Goal: Complete application form: Complete application form

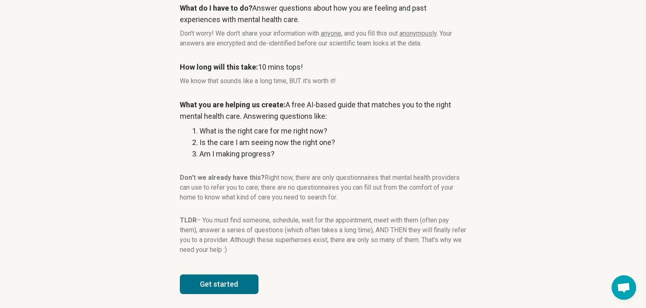
scroll to position [90, 0]
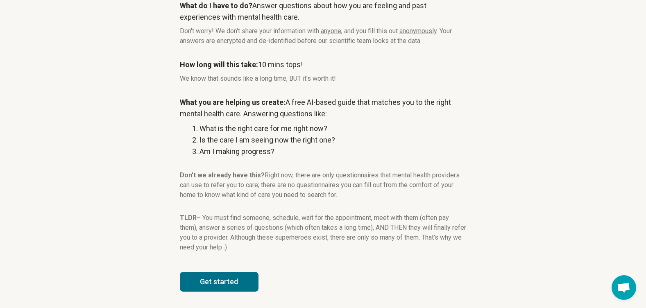
click at [202, 286] on button "Get started" at bounding box center [219, 282] width 79 height 20
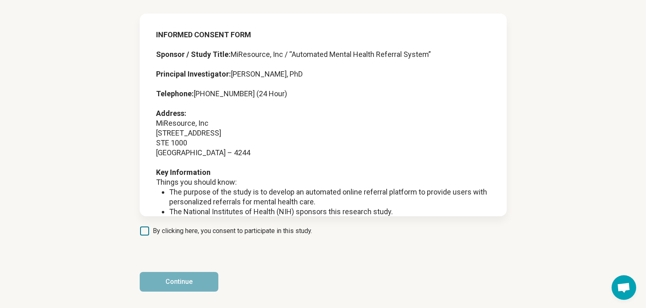
scroll to position [45, 0]
click at [168, 229] on span "By clicking here, you consent to participate in this study." at bounding box center [232, 231] width 159 height 10
click at [187, 272] on button "Continue" at bounding box center [179, 282] width 79 height 20
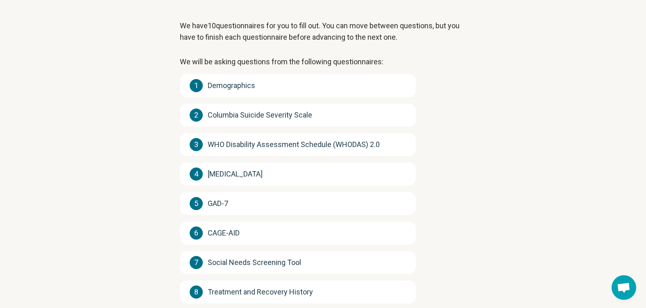
click at [299, 128] on div "1 Demographics 2 Columbia Suicide Severity Scale 3 WHO Disability Assessment Sc…" at bounding box center [298, 218] width 236 height 288
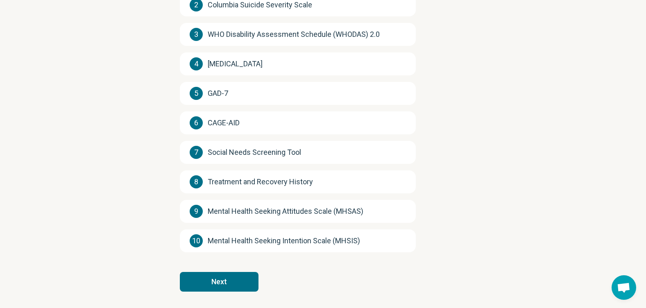
click at [219, 277] on button "Next" at bounding box center [219, 282] width 79 height 20
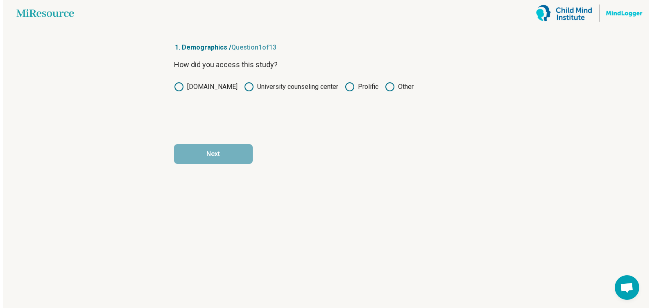
scroll to position [0, 0]
click at [345, 86] on icon at bounding box center [349, 87] width 10 height 10
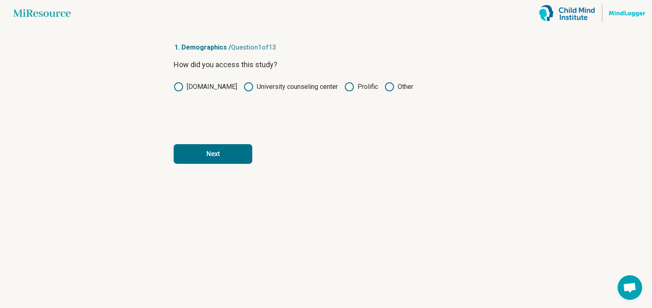
click at [234, 156] on button "Next" at bounding box center [213, 154] width 79 height 20
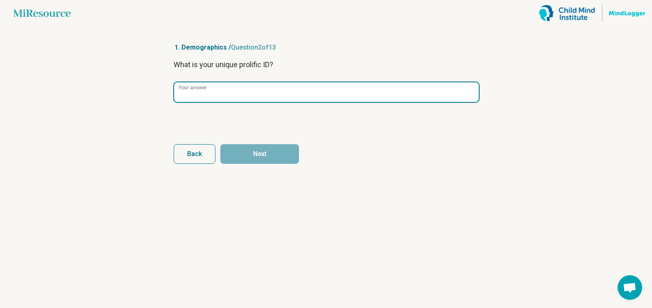
click at [217, 99] on input "Your answer" at bounding box center [326, 92] width 305 height 20
paste input "**********"
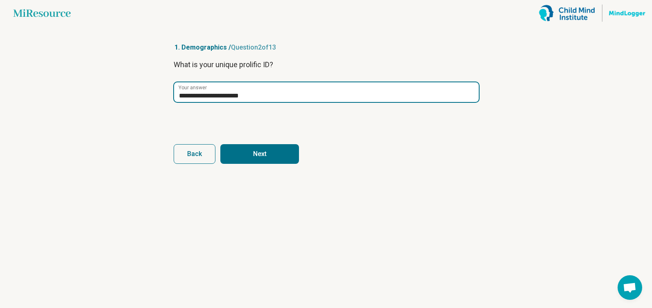
type input "**********"
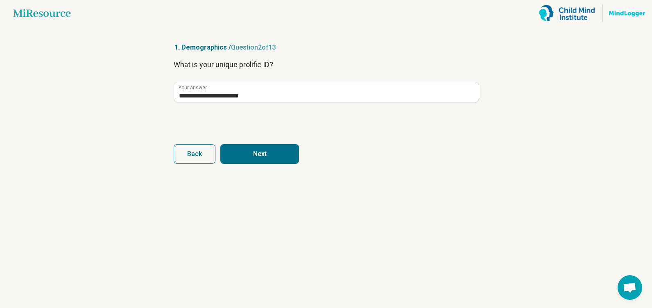
click at [242, 155] on button "Next" at bounding box center [259, 154] width 79 height 20
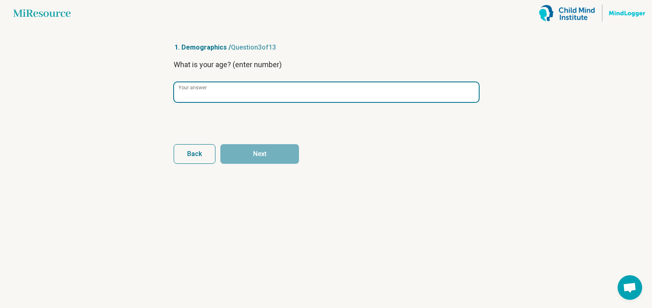
click at [234, 91] on input "Your answer" at bounding box center [326, 92] width 305 height 20
type input "**"
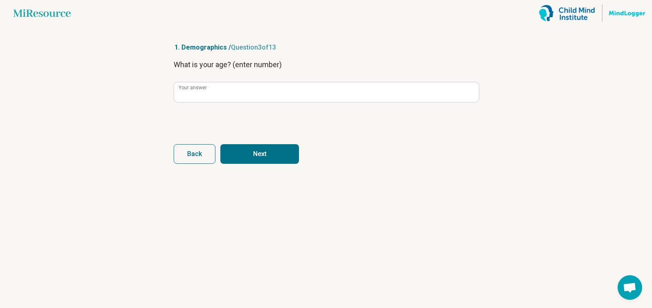
click at [258, 156] on button "Next" at bounding box center [259, 154] width 79 height 20
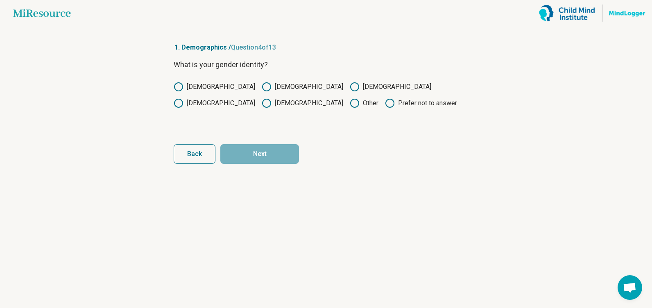
click at [228, 82] on div "What is your gender identity? Male Female Non-binary Transgender male Transgend…" at bounding box center [326, 93] width 305 height 69
click at [262, 87] on label "[DEMOGRAPHIC_DATA]" at bounding box center [303, 87] width 82 height 10
click at [258, 149] on button "Next" at bounding box center [259, 154] width 79 height 20
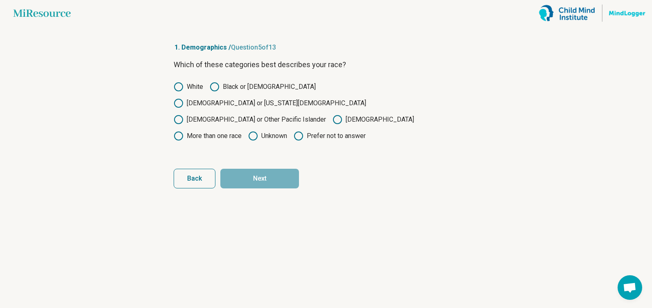
click at [256, 86] on label "Black or [DEMOGRAPHIC_DATA]" at bounding box center [263, 87] width 106 height 10
click at [269, 169] on button "Next" at bounding box center [259, 179] width 79 height 20
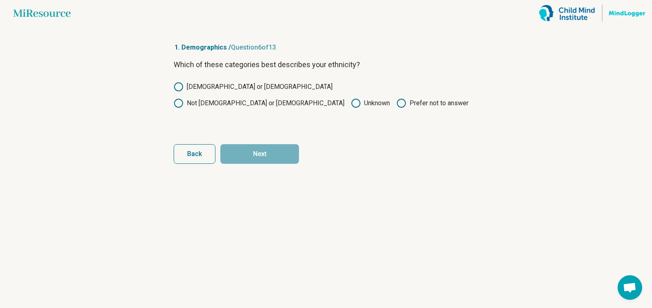
click at [306, 98] on label "Not [DEMOGRAPHIC_DATA] or [DEMOGRAPHIC_DATA]" at bounding box center [259, 103] width 171 height 10
click at [276, 152] on button "Next" at bounding box center [259, 154] width 79 height 20
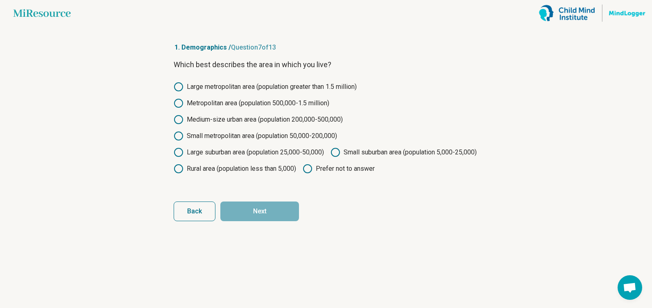
click at [245, 105] on label "Metropolitan area (population 500,000-1.5 million)" at bounding box center [252, 103] width 156 height 10
click at [250, 121] on label "Medium-size urban area (population 200,000-500,000)" at bounding box center [258, 120] width 169 height 10
click at [262, 150] on label "Large suburban area (population 25,000-50,000)" at bounding box center [249, 152] width 150 height 10
click at [265, 221] on button "Next" at bounding box center [259, 211] width 79 height 20
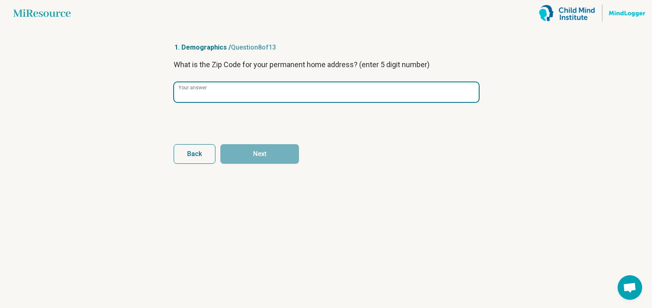
click at [258, 100] on input "Your answer" at bounding box center [326, 92] width 305 height 20
type input "*****"
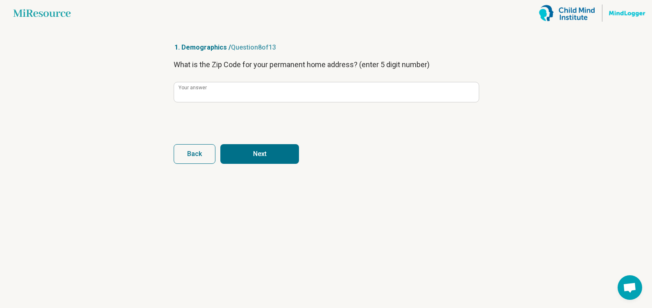
click at [266, 151] on button "Next" at bounding box center [259, 154] width 79 height 20
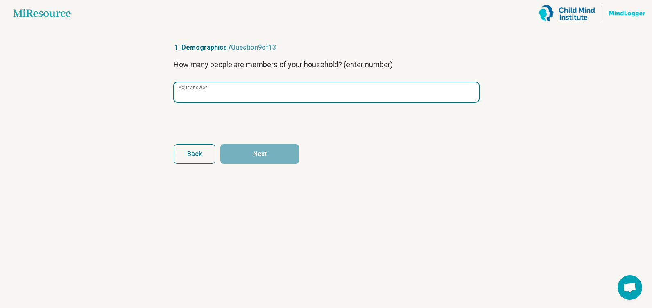
click at [264, 91] on input "Your answer" at bounding box center [326, 92] width 305 height 20
type input "*"
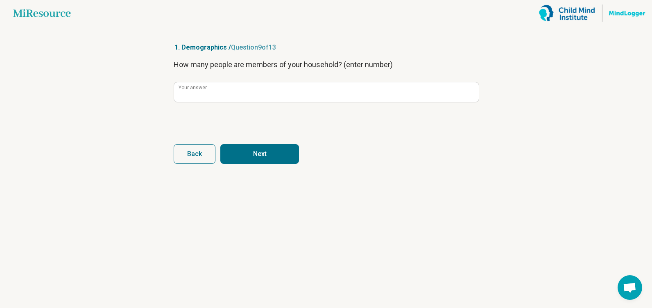
click at [268, 144] on form "How many people are members of your household? (enter number) * Your answer Bac…" at bounding box center [326, 111] width 305 height 105
click at [269, 151] on button "Next" at bounding box center [259, 154] width 79 height 20
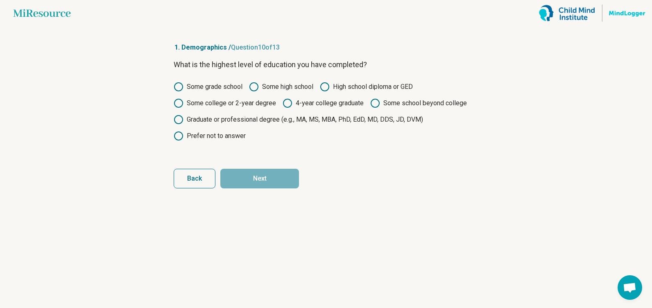
click at [378, 104] on icon at bounding box center [375, 103] width 10 height 10
click at [276, 175] on button "Next" at bounding box center [259, 179] width 79 height 20
click at [233, 106] on label "Some college or 2-year degree" at bounding box center [225, 103] width 102 height 10
click at [267, 174] on button "Next" at bounding box center [259, 179] width 79 height 20
click at [284, 118] on label "Graduate or professional degree (e.g., MA, MS, MBA, PhD, EdD, MD, DDS, JD, DVM)" at bounding box center [298, 120] width 249 height 10
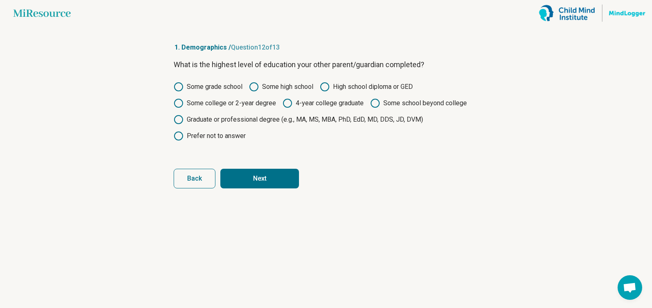
click at [278, 178] on button "Next" at bounding box center [259, 179] width 79 height 20
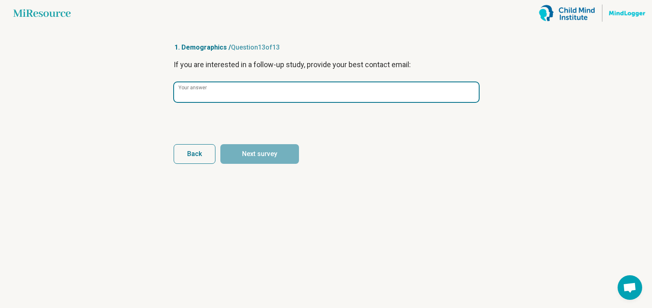
click at [270, 92] on input "Your answer" at bounding box center [326, 92] width 305 height 20
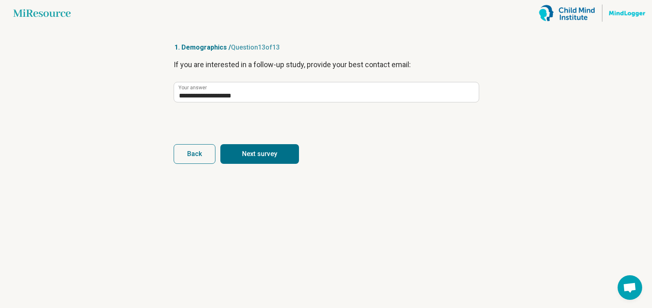
click at [268, 156] on button "Next survey" at bounding box center [259, 154] width 79 height 20
type input "**********"
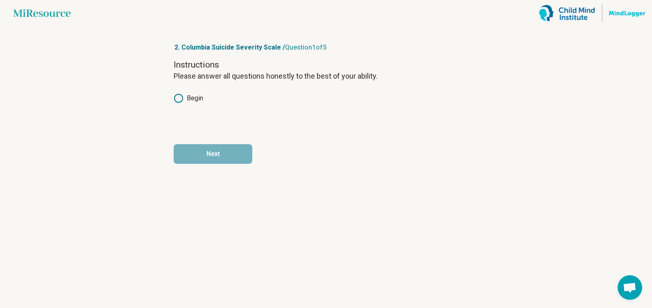
click at [195, 98] on label "Begin" at bounding box center [188, 98] width 29 height 10
click at [214, 161] on button "Next" at bounding box center [213, 154] width 79 height 20
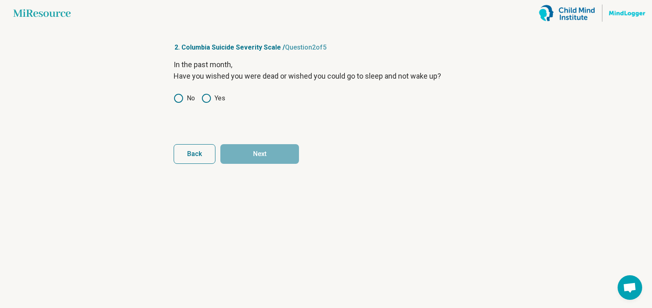
click at [181, 102] on circle at bounding box center [178, 98] width 8 height 8
click at [269, 152] on button "Next" at bounding box center [259, 154] width 79 height 20
click at [189, 102] on label "No" at bounding box center [184, 98] width 21 height 10
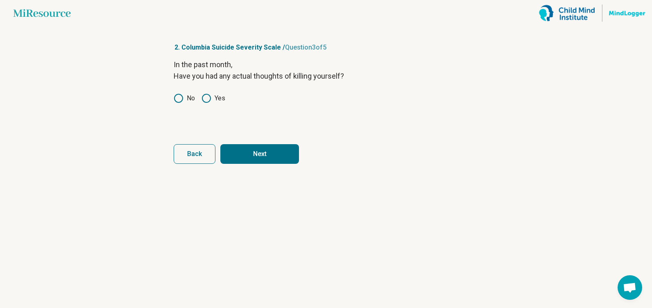
click at [272, 152] on button "Next" at bounding box center [259, 154] width 79 height 20
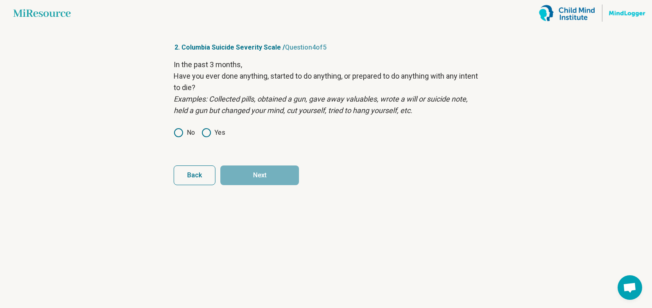
click at [175, 124] on div "In the past 3 months, Have you ever done anything, started to do anything, or p…" at bounding box center [326, 104] width 305 height 90
click at [181, 129] on circle at bounding box center [178, 133] width 8 height 8
click at [263, 173] on button "Next" at bounding box center [259, 175] width 79 height 20
click at [186, 129] on label "No" at bounding box center [184, 133] width 21 height 10
click at [252, 167] on button "Next survey" at bounding box center [259, 175] width 79 height 20
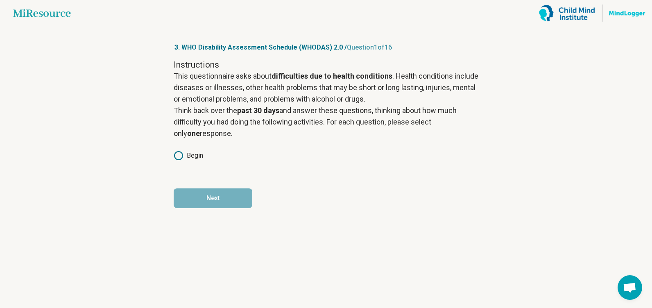
click at [196, 154] on label "Begin" at bounding box center [188, 156] width 29 height 10
click at [206, 198] on button "Next" at bounding box center [213, 198] width 79 height 20
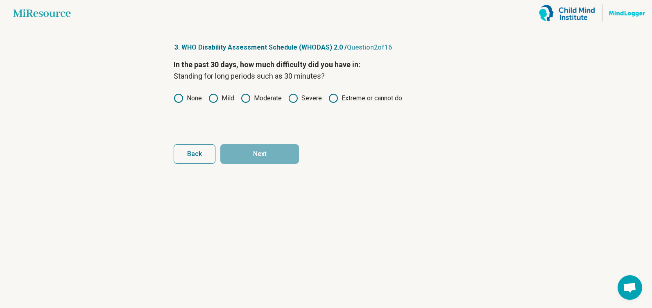
click at [197, 95] on label "None" at bounding box center [188, 98] width 28 height 10
click at [244, 145] on button "Next" at bounding box center [259, 154] width 79 height 20
click at [187, 98] on label "None" at bounding box center [188, 98] width 28 height 10
click at [222, 102] on label "Mild" at bounding box center [221, 98] width 26 height 10
click at [261, 148] on button "Next" at bounding box center [259, 154] width 79 height 20
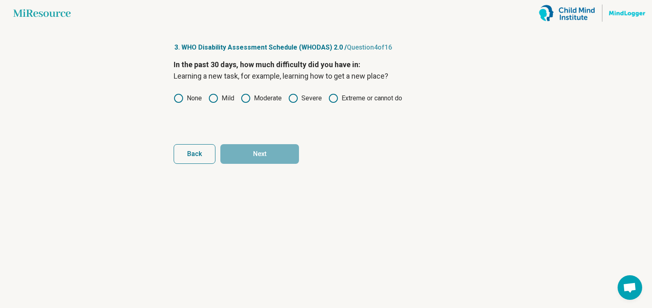
click at [191, 100] on label "None" at bounding box center [188, 98] width 28 height 10
click at [247, 151] on button "Next" at bounding box center [259, 154] width 79 height 20
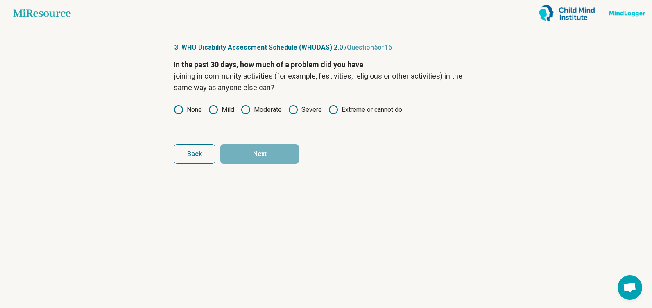
click at [220, 111] on label "Mild" at bounding box center [221, 110] width 26 height 10
click at [254, 145] on button "Next" at bounding box center [259, 154] width 79 height 20
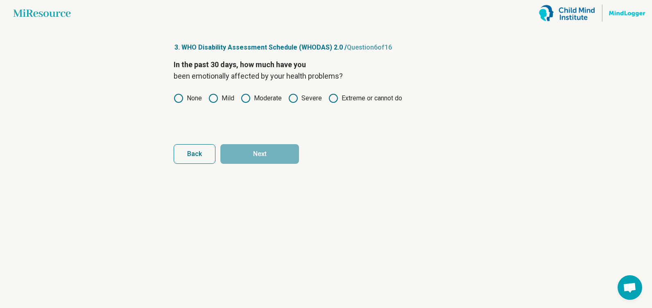
click at [308, 97] on label "Severe" at bounding box center [305, 98] width 34 height 10
click at [287, 152] on button "Next" at bounding box center [259, 154] width 79 height 20
click at [199, 99] on label "None" at bounding box center [188, 98] width 28 height 10
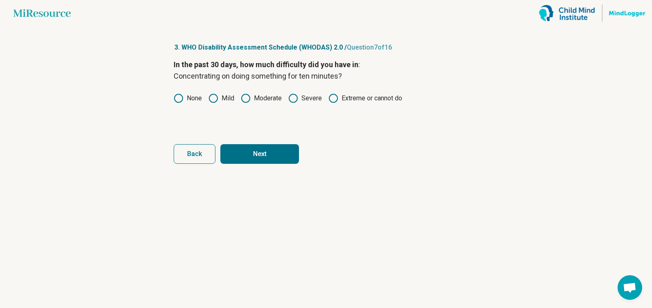
click at [223, 98] on label "Mild" at bounding box center [221, 98] width 26 height 10
click at [256, 161] on button "Next" at bounding box center [259, 154] width 79 height 20
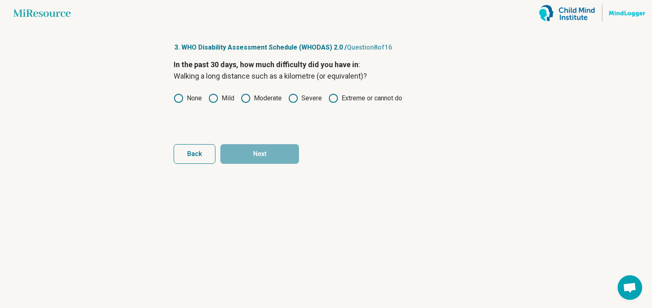
click at [177, 97] on icon at bounding box center [179, 98] width 10 height 10
click at [262, 145] on button "Next" at bounding box center [259, 154] width 79 height 20
click at [195, 97] on label "None" at bounding box center [188, 98] width 28 height 10
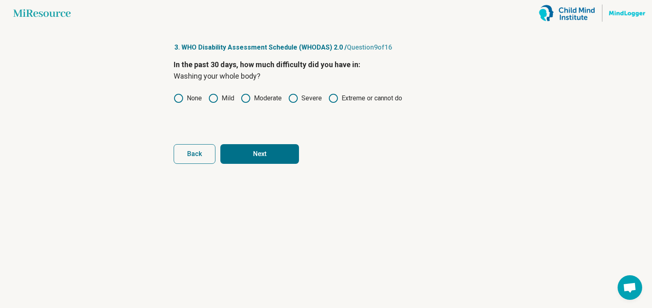
click at [235, 150] on button "Next" at bounding box center [259, 154] width 79 height 20
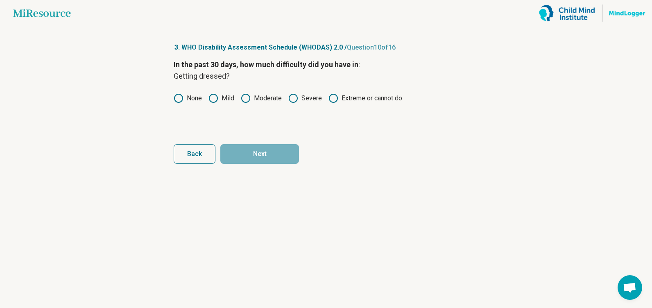
click at [182, 102] on icon at bounding box center [179, 98] width 10 height 10
click at [245, 150] on button "Next" at bounding box center [259, 154] width 79 height 20
click at [188, 96] on label "None" at bounding box center [188, 98] width 28 height 10
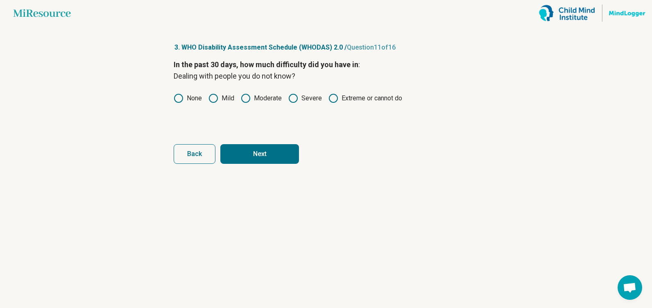
click at [242, 95] on icon at bounding box center [246, 98] width 10 height 10
click at [258, 149] on button "Next" at bounding box center [259, 154] width 79 height 20
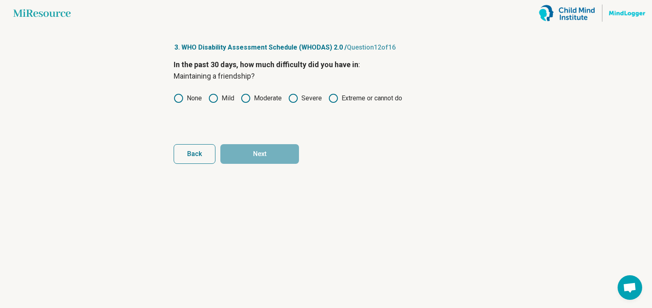
click at [181, 104] on div "In the past 30 days, how much difficulty did you have in : Maintaining a friend…" at bounding box center [326, 93] width 305 height 69
click at [176, 97] on icon at bounding box center [179, 98] width 10 height 10
click at [247, 150] on button "Next" at bounding box center [259, 154] width 79 height 20
click at [194, 91] on div "In the past 30 days, how much difficulty did you have in : Your day-to-day work…" at bounding box center [326, 93] width 305 height 69
click at [195, 99] on label "None" at bounding box center [188, 98] width 28 height 10
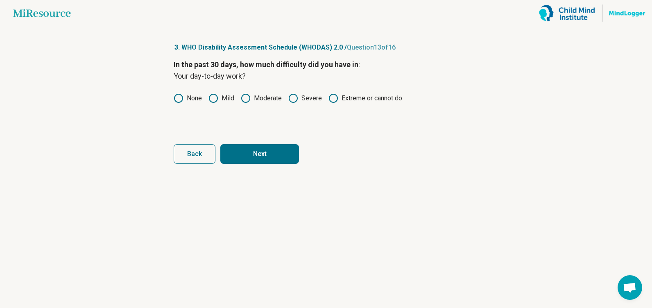
click at [254, 144] on form "In the past 30 days, how much difficulty did you have in : Your day-to-day work…" at bounding box center [326, 111] width 305 height 105
click at [257, 150] on button "Next" at bounding box center [259, 154] width 79 height 20
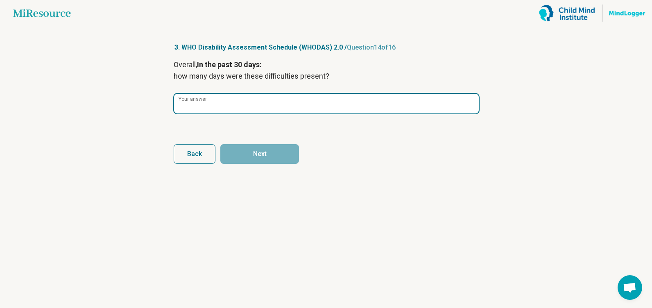
click at [224, 110] on input "Your answer" at bounding box center [326, 104] width 305 height 20
type input "**"
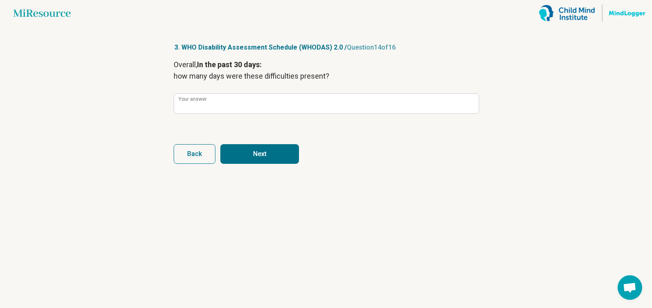
click at [252, 153] on button "Next" at bounding box center [259, 154] width 79 height 20
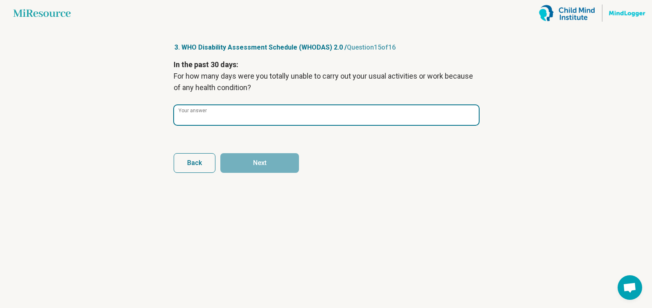
click at [216, 108] on input "Your answer" at bounding box center [326, 115] width 305 height 20
type input "*"
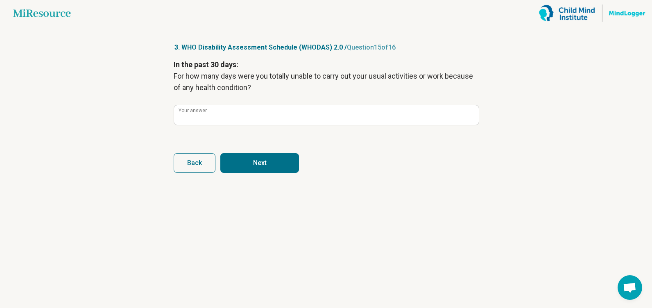
click at [262, 156] on button "Next" at bounding box center [259, 163] width 79 height 20
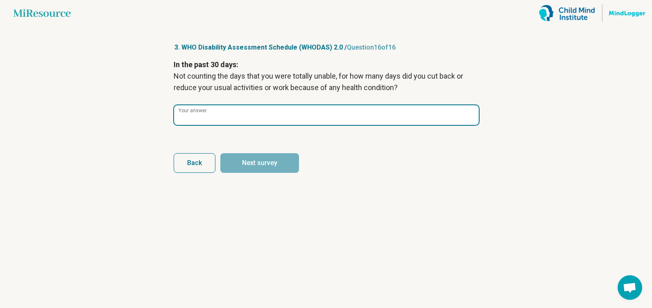
click at [232, 114] on input "Your answer" at bounding box center [326, 115] width 305 height 20
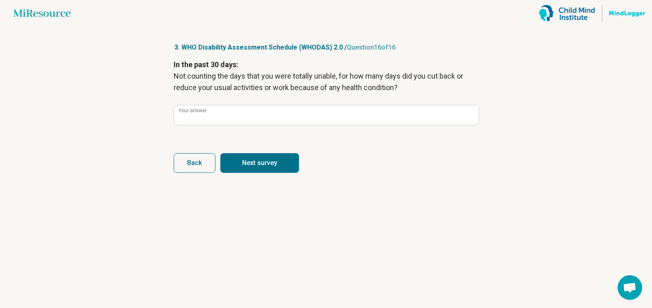
click at [264, 161] on button "Next survey" at bounding box center [259, 163] width 79 height 20
type input "*"
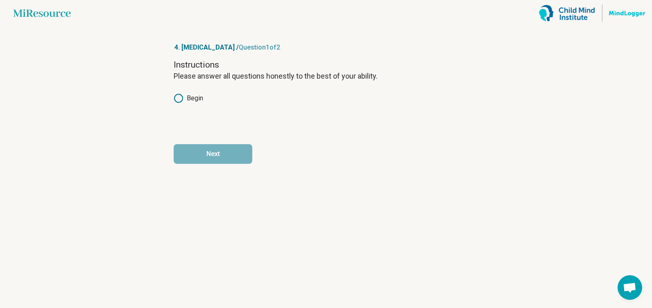
click at [202, 98] on label "Begin" at bounding box center [188, 98] width 29 height 10
click at [207, 153] on button "Next" at bounding box center [213, 154] width 79 height 20
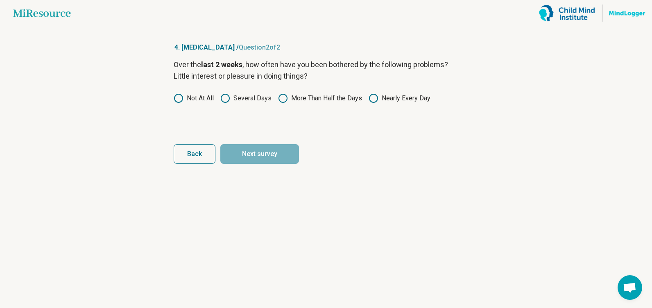
click at [186, 97] on label "Not At All" at bounding box center [194, 98] width 40 height 10
click at [247, 156] on button "Next survey" at bounding box center [259, 154] width 79 height 20
click at [203, 97] on label "Not At All" at bounding box center [194, 98] width 40 height 10
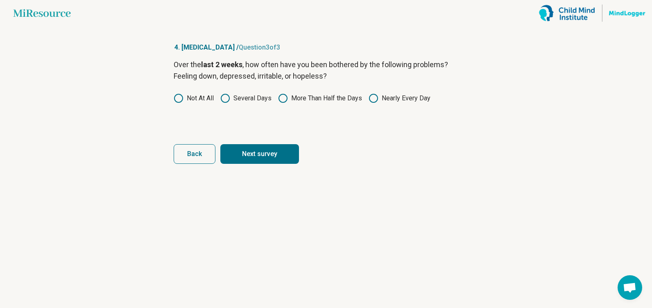
click at [256, 150] on button "Next survey" at bounding box center [259, 154] width 79 height 20
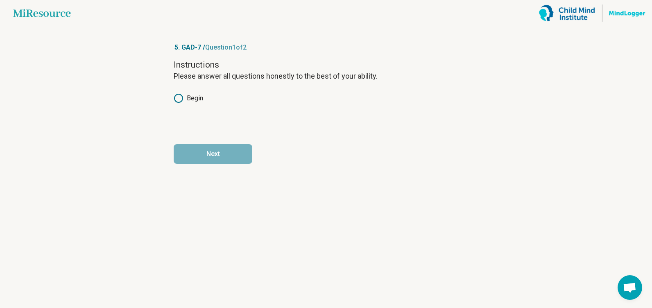
click at [198, 101] on label "Begin" at bounding box center [188, 98] width 29 height 10
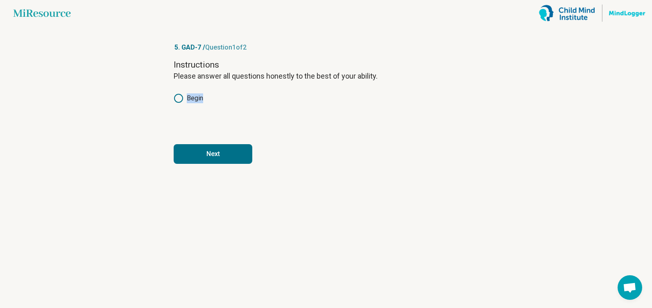
click at [198, 101] on label "Begin" at bounding box center [188, 98] width 29 height 10
drag, startPoint x: 198, startPoint y: 101, endPoint x: 217, endPoint y: 152, distance: 54.0
click at [217, 152] on button "Next" at bounding box center [213, 154] width 79 height 20
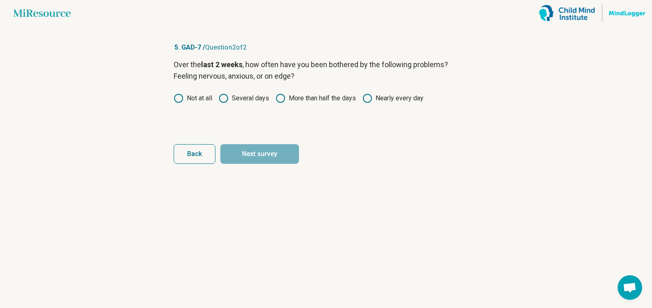
click at [198, 97] on label "Not at all" at bounding box center [193, 98] width 38 height 10
click at [257, 97] on label "Several days" at bounding box center [244, 98] width 50 height 10
click at [267, 156] on button "Next survey" at bounding box center [259, 154] width 79 height 20
click at [199, 97] on label "Not at all" at bounding box center [193, 98] width 38 height 10
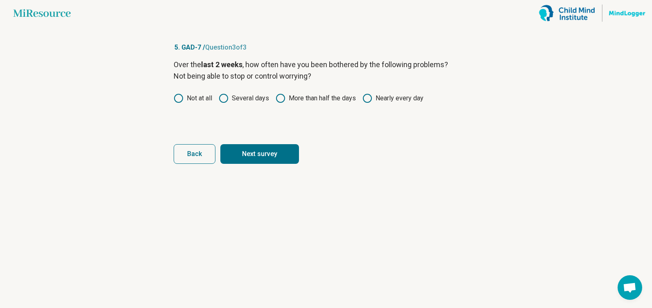
click at [245, 149] on button "Next survey" at bounding box center [259, 154] width 79 height 20
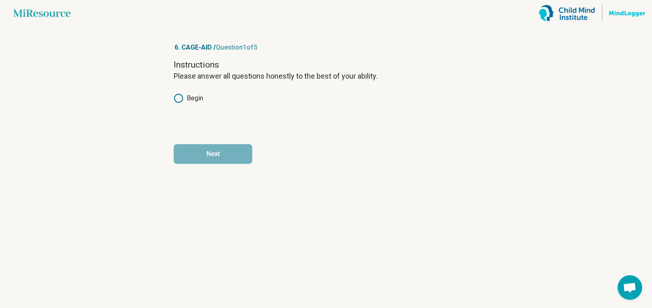
click at [197, 103] on div "Instructions Please answer all questions honestly to the best of your ability. …" at bounding box center [326, 93] width 305 height 69
click at [193, 97] on label "Begin" at bounding box center [188, 98] width 29 height 10
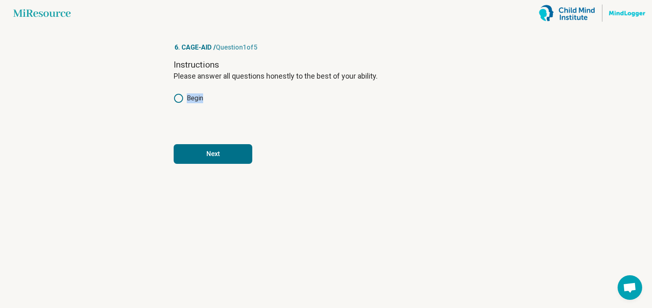
click at [193, 97] on label "Begin" at bounding box center [188, 98] width 29 height 10
click at [222, 154] on button "Next" at bounding box center [213, 154] width 79 height 20
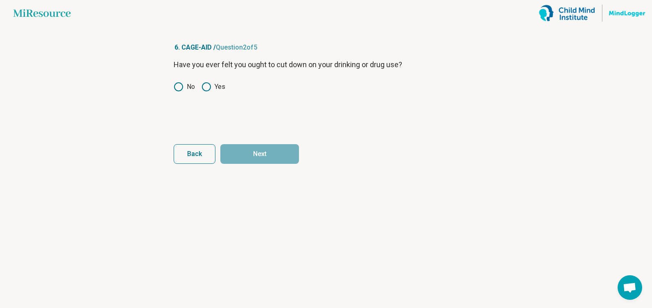
click at [189, 89] on label "No" at bounding box center [184, 87] width 21 height 10
click at [251, 154] on button "Next" at bounding box center [259, 154] width 79 height 20
click at [185, 84] on label "No" at bounding box center [184, 87] width 21 height 10
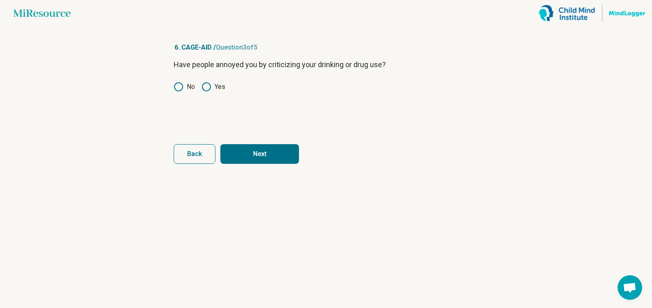
click at [254, 153] on button "Next" at bounding box center [259, 154] width 79 height 20
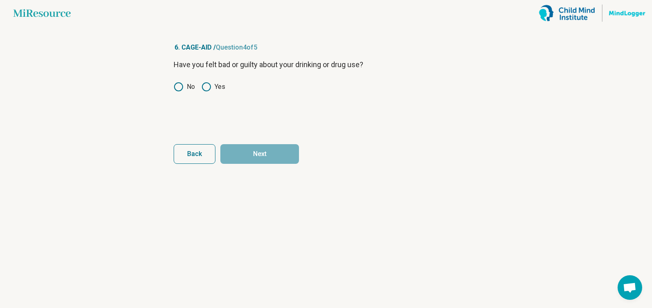
click at [189, 91] on label "No" at bounding box center [184, 87] width 21 height 10
click at [263, 138] on form "Have you felt bad or guilty about your drinking or drug use? No Yes Back Next" at bounding box center [326, 111] width 305 height 105
click at [267, 152] on button "Next" at bounding box center [259, 154] width 79 height 20
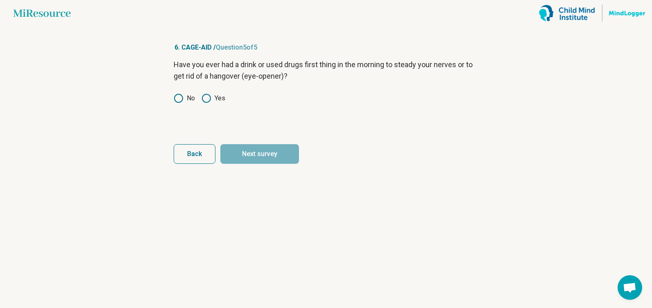
click at [186, 95] on label "No" at bounding box center [184, 98] width 21 height 10
click at [246, 155] on button "Next survey" at bounding box center [259, 154] width 79 height 20
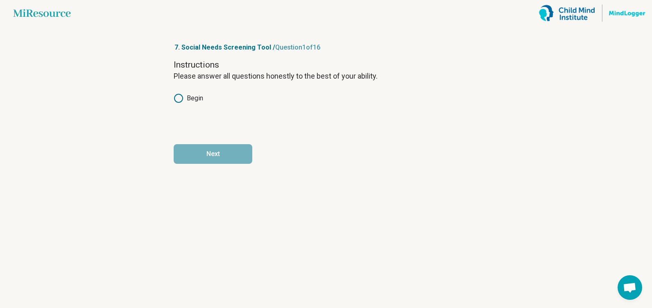
click at [181, 94] on icon at bounding box center [179, 98] width 10 height 10
click at [201, 146] on button "Next" at bounding box center [213, 154] width 79 height 20
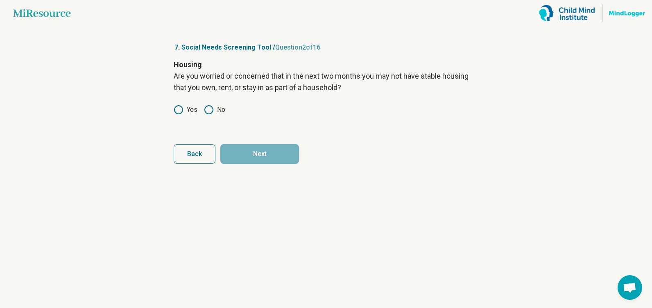
click at [186, 100] on div "Housing Are you worried or concerned that in the next two months you may not ha…" at bounding box center [326, 93] width 305 height 69
click at [186, 107] on label "Yes" at bounding box center [186, 110] width 24 height 10
click at [254, 160] on button "Next" at bounding box center [259, 154] width 79 height 20
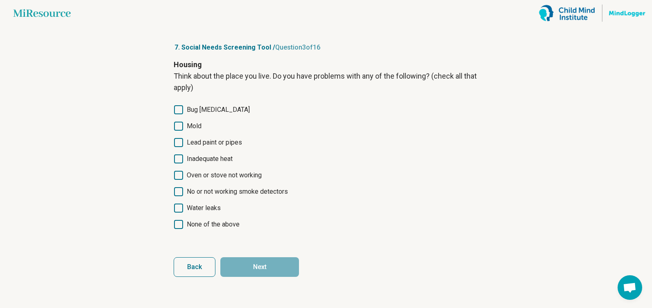
click at [194, 268] on span "Back" at bounding box center [194, 267] width 15 height 7
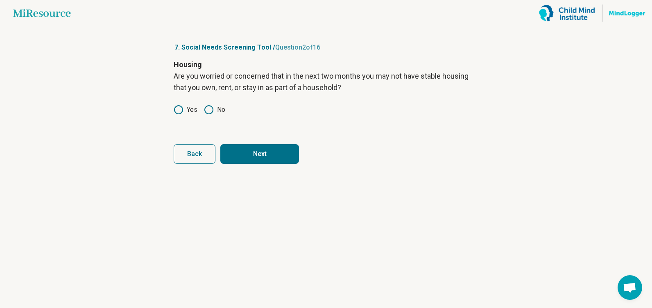
click at [209, 106] on circle at bounding box center [209, 110] width 8 height 8
click at [239, 155] on button "Next" at bounding box center [259, 154] width 79 height 20
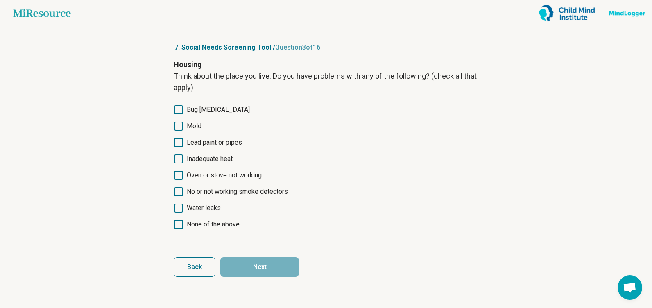
click at [198, 226] on span "None of the above" at bounding box center [213, 225] width 53 height 10
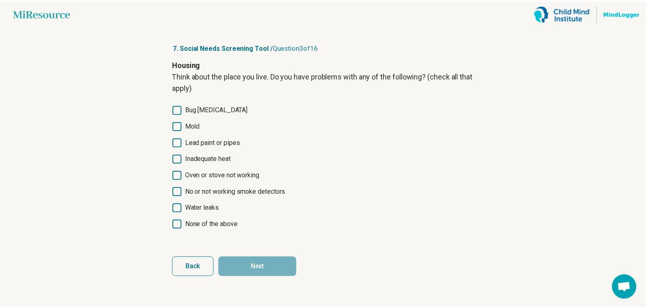
scroll to position [4, 0]
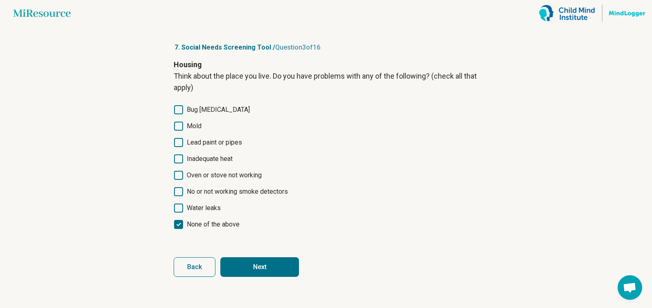
click at [248, 260] on button "Next" at bounding box center [259, 267] width 79 height 20
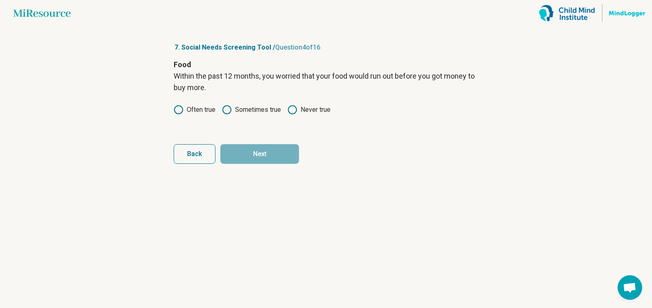
click at [292, 104] on div "Food Within the past 12 months, you worried that your food would run out before…" at bounding box center [326, 93] width 305 height 69
click at [294, 109] on icon at bounding box center [293, 110] width 10 height 10
click at [288, 151] on button "Next" at bounding box center [259, 154] width 79 height 20
click at [295, 105] on icon at bounding box center [293, 110] width 10 height 10
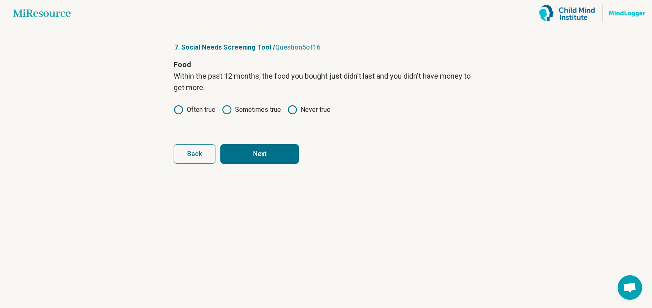
click at [273, 145] on button "Next" at bounding box center [259, 154] width 79 height 20
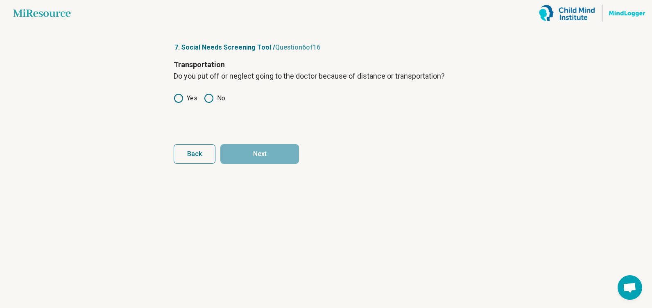
click at [209, 97] on icon at bounding box center [209, 98] width 10 height 10
click at [241, 149] on button "Next" at bounding box center [259, 154] width 79 height 20
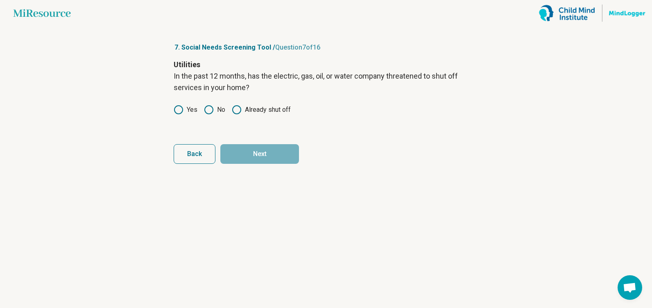
click at [216, 113] on label "No" at bounding box center [214, 110] width 21 height 10
click at [260, 155] on button "Next" at bounding box center [259, 154] width 79 height 20
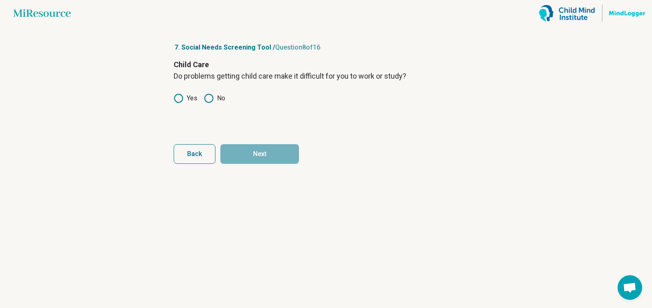
click at [210, 97] on icon at bounding box center [209, 98] width 10 height 10
click at [265, 142] on form "Child Care Do problems getting child care make it difficult for you to work or …" at bounding box center [326, 111] width 305 height 105
click at [268, 150] on button "Next" at bounding box center [259, 154] width 79 height 20
click at [208, 94] on icon at bounding box center [209, 98] width 10 height 10
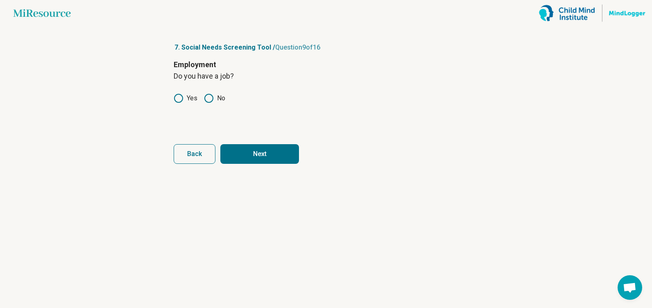
click at [247, 148] on button "Next" at bounding box center [259, 154] width 79 height 20
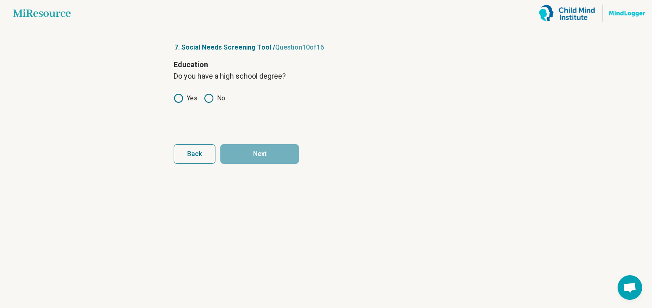
click at [189, 94] on label "Yes" at bounding box center [186, 98] width 24 height 10
click at [252, 157] on button "Next" at bounding box center [259, 154] width 79 height 20
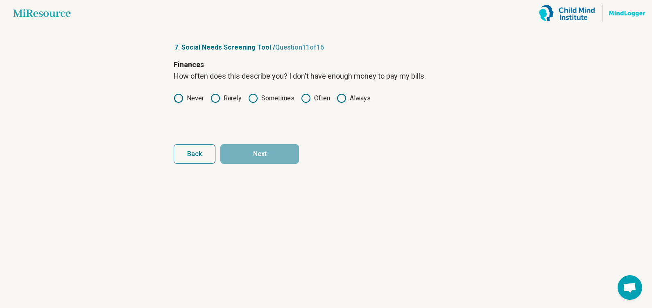
click at [211, 99] on circle at bounding box center [215, 98] width 8 height 8
click at [242, 152] on button "Next" at bounding box center [259, 154] width 79 height 20
click at [196, 97] on label "Never" at bounding box center [189, 98] width 30 height 10
drag, startPoint x: 196, startPoint y: 97, endPoint x: 179, endPoint y: 102, distance: 17.6
click at [179, 102] on circle at bounding box center [178, 98] width 8 height 8
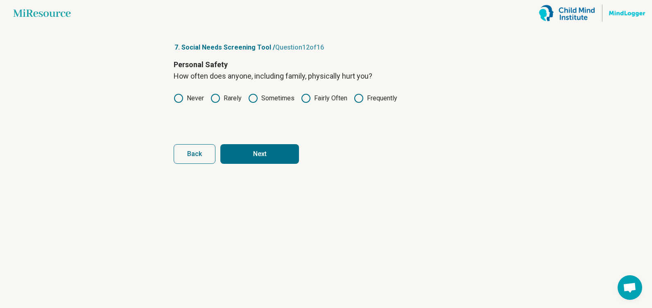
click at [269, 149] on button "Next" at bounding box center [259, 154] width 79 height 20
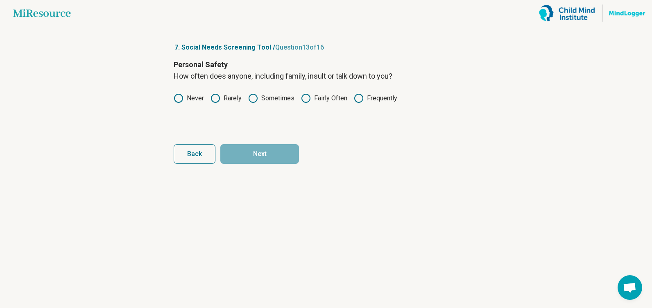
click at [194, 101] on label "Never" at bounding box center [189, 98] width 30 height 10
click at [249, 147] on button "Next" at bounding box center [259, 154] width 79 height 20
click at [191, 102] on label "Never" at bounding box center [189, 98] width 30 height 10
click at [249, 152] on button "Next" at bounding box center [259, 154] width 79 height 20
click at [190, 100] on label "Never" at bounding box center [189, 98] width 30 height 10
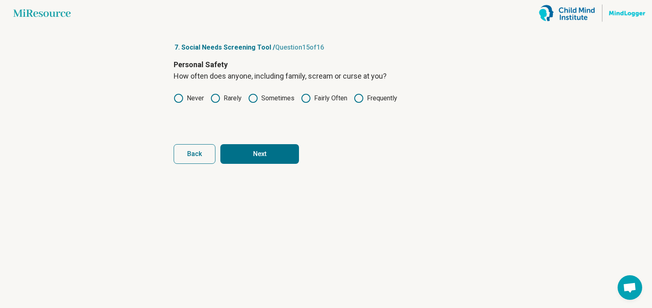
click at [248, 147] on button "Next" at bounding box center [259, 154] width 79 height 20
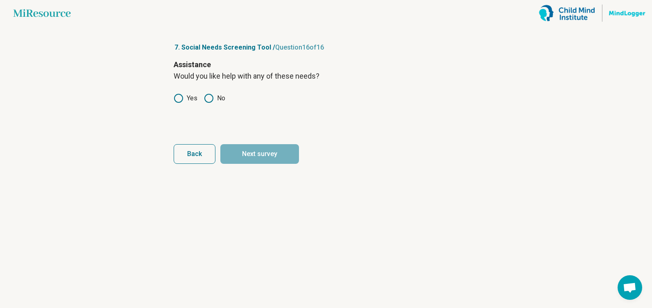
click at [210, 96] on icon at bounding box center [209, 98] width 10 height 10
click at [209, 152] on button "Back" at bounding box center [195, 154] width 42 height 20
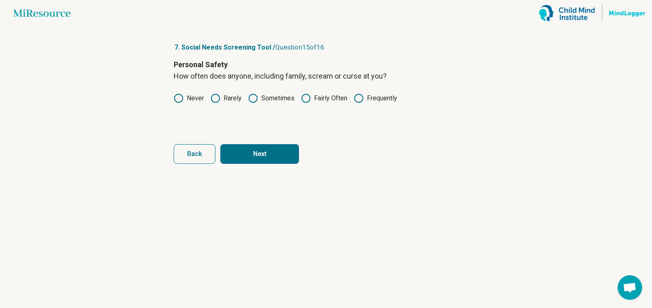
click at [252, 158] on button "Next" at bounding box center [259, 154] width 79 height 20
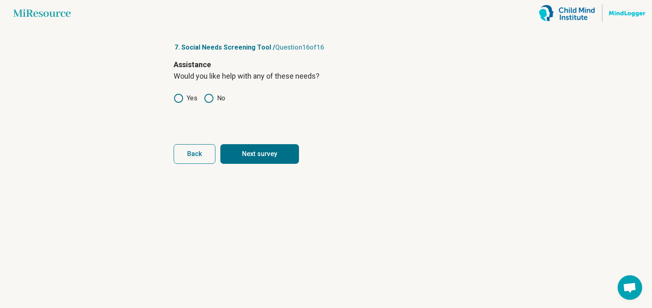
click at [252, 158] on button "Next survey" at bounding box center [259, 154] width 79 height 20
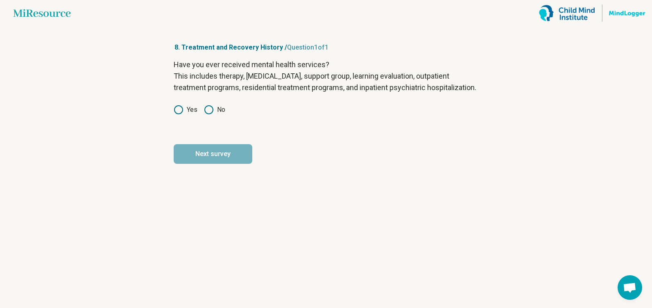
click at [185, 115] on div "Have you ever received mental health services? This includes therapy, psychiatr…" at bounding box center [326, 93] width 305 height 69
click at [186, 115] on label "Yes" at bounding box center [186, 110] width 24 height 10
click at [228, 163] on button "Next survey" at bounding box center [213, 154] width 79 height 20
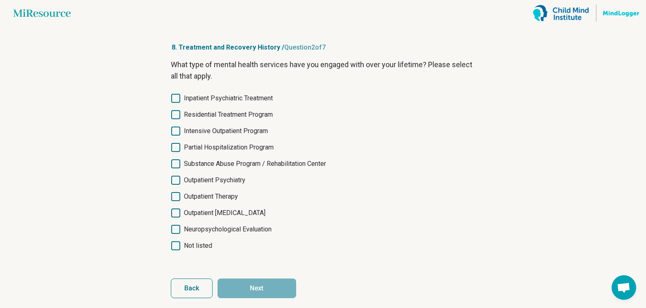
click at [214, 98] on span "Inpatient Psychiatric Treatment" at bounding box center [228, 98] width 89 height 10
click at [210, 134] on span "Intensive Outpatient Program" at bounding box center [226, 131] width 84 height 10
click at [198, 183] on span "Outpatient Psychiatry" at bounding box center [214, 180] width 61 height 10
click at [205, 199] on span "Outpatient Therapy" at bounding box center [211, 197] width 54 height 10
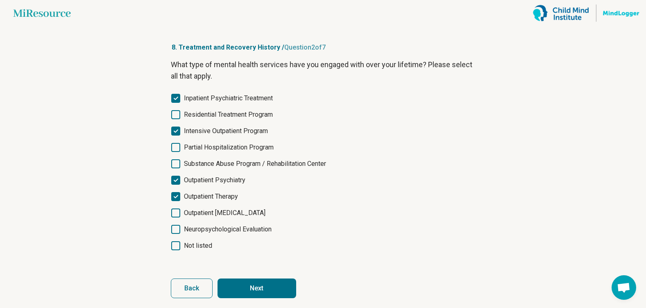
click at [184, 95] on span "Inpatient Psychiatric Treatment" at bounding box center [228, 98] width 89 height 10
click at [190, 130] on span "Intensive Outpatient Program" at bounding box center [226, 131] width 84 height 10
click at [196, 130] on span "Intensive Outpatient Program" at bounding box center [226, 131] width 84 height 10
click at [179, 132] on icon at bounding box center [175, 131] width 9 height 9
click at [238, 232] on span "Neuropsychological Evaluation" at bounding box center [228, 229] width 88 height 10
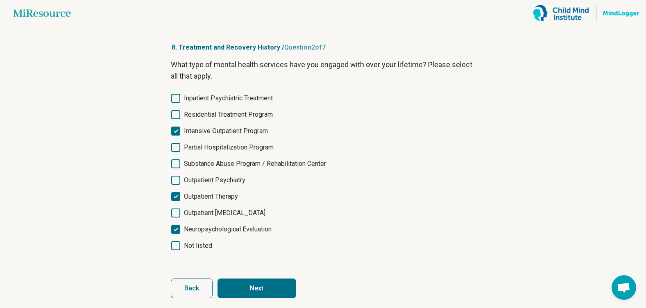
click at [253, 285] on button "Next" at bounding box center [256, 288] width 79 height 20
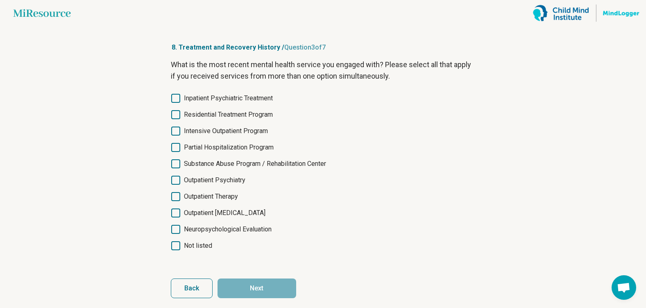
click at [205, 195] on span "Outpatient Therapy" at bounding box center [211, 197] width 54 height 10
click at [208, 182] on span "Outpatient Psychiatry" at bounding box center [214, 180] width 61 height 10
click at [259, 287] on button "Next" at bounding box center [256, 288] width 79 height 20
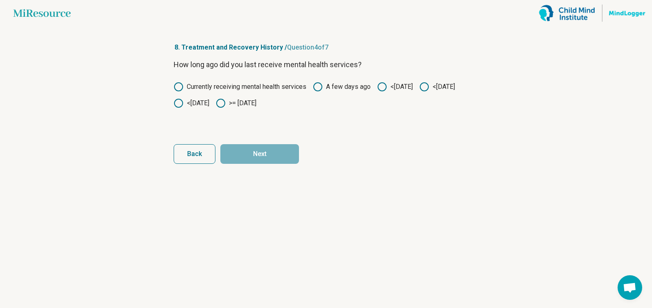
click at [256, 106] on label ">= [DATE]" at bounding box center [236, 103] width 41 height 10
click at [272, 152] on button "Next" at bounding box center [259, 154] width 79 height 20
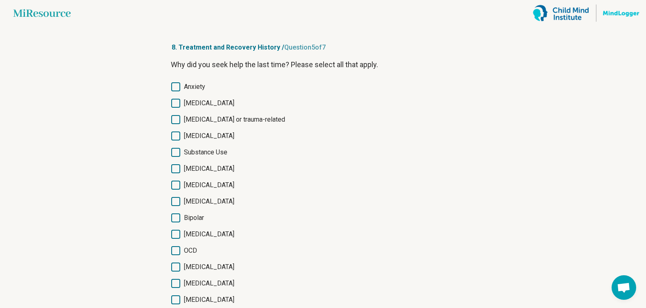
click at [202, 86] on span "Anxiety" at bounding box center [194, 87] width 21 height 10
click at [206, 101] on span "[MEDICAL_DATA]" at bounding box center [209, 103] width 50 height 10
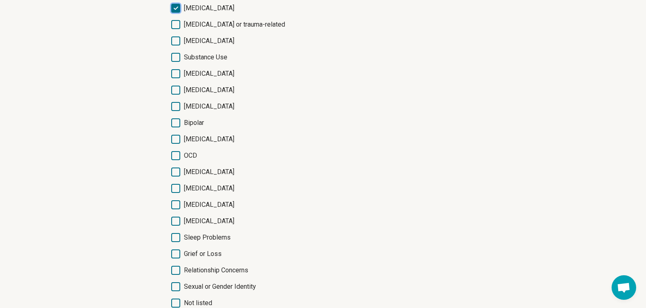
scroll to position [147, 0]
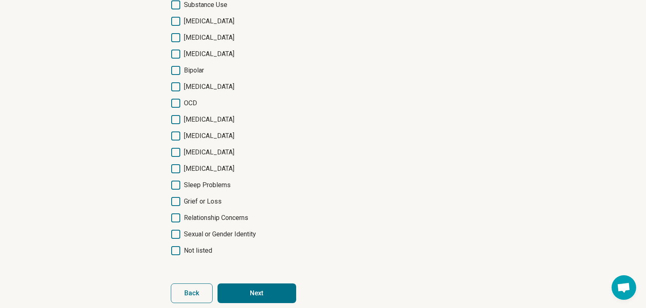
click at [259, 291] on button "Next" at bounding box center [256, 293] width 79 height 20
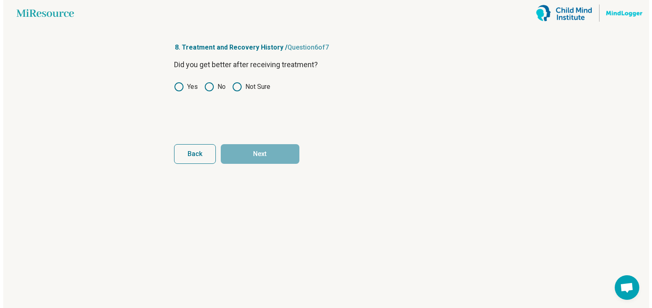
scroll to position [0, 0]
click at [191, 85] on label "Yes" at bounding box center [186, 87] width 24 height 10
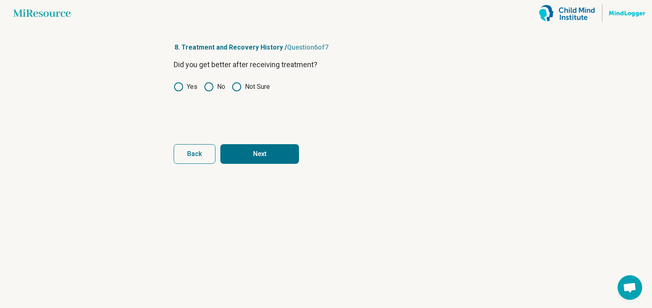
click at [239, 150] on button "Next" at bounding box center [259, 154] width 79 height 20
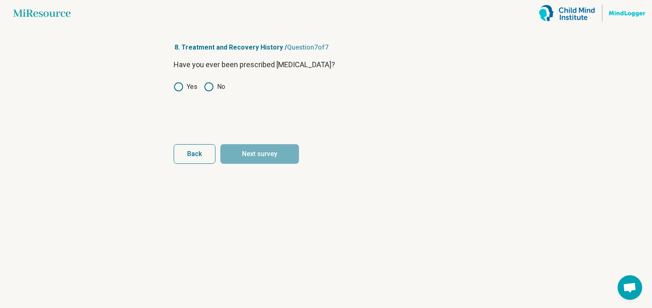
click at [174, 84] on icon at bounding box center [179, 87] width 10 height 10
click at [252, 154] on button "Next survey" at bounding box center [259, 154] width 79 height 20
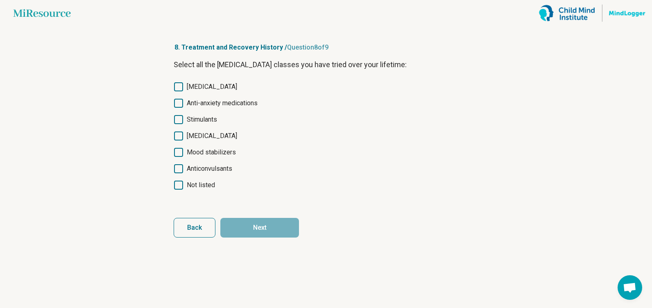
click at [229, 88] on span "[MEDICAL_DATA]" at bounding box center [212, 87] width 50 height 10
click at [258, 226] on button "Next" at bounding box center [259, 228] width 79 height 20
click at [212, 184] on span "Not listed" at bounding box center [201, 185] width 28 height 10
click at [260, 228] on button "Next survey" at bounding box center [259, 228] width 79 height 20
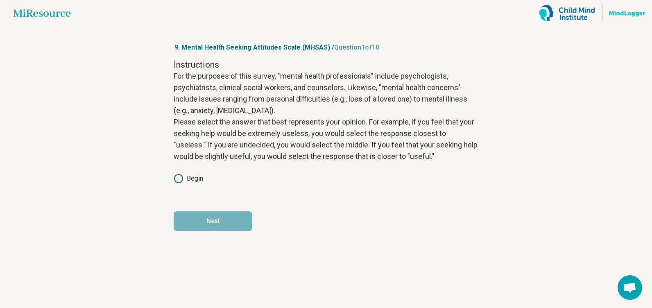
click at [197, 176] on label "Begin" at bounding box center [188, 179] width 29 height 10
click at [207, 228] on button "Next" at bounding box center [213, 221] width 79 height 20
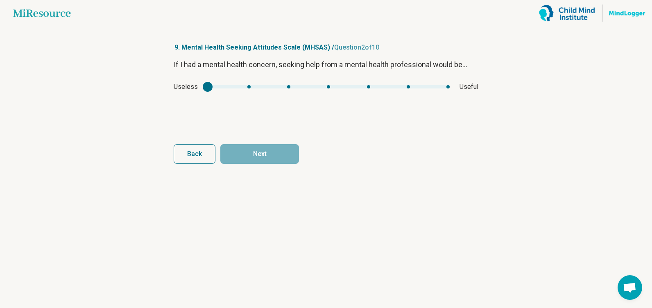
type input "*"
click at [447, 87] on div "mhsas1" at bounding box center [329, 86] width 242 height 3
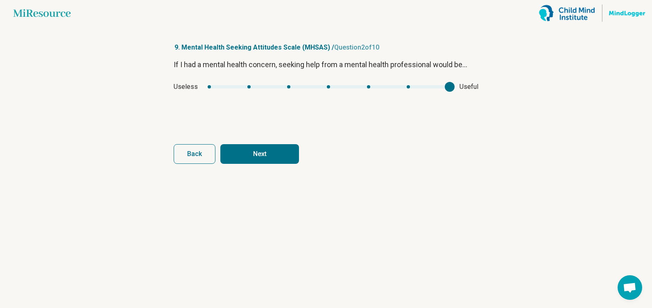
click at [299, 152] on div "Back Next" at bounding box center [326, 154] width 305 height 20
click at [289, 152] on button "Next" at bounding box center [259, 154] width 79 height 20
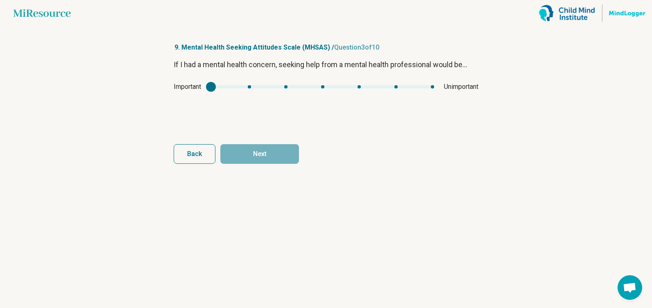
click at [231, 89] on div "Important Unimportant" at bounding box center [326, 87] width 305 height 10
click at [215, 85] on div "mhsas2" at bounding box center [211, 87] width 10 height 10
click at [216, 87] on div "mhsas2" at bounding box center [211, 87] width 10 height 10
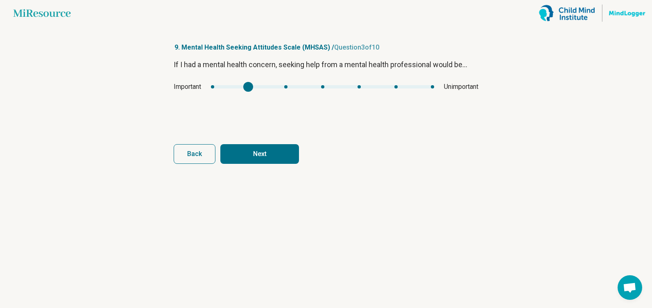
click at [215, 84] on div "Important Unimportant" at bounding box center [326, 87] width 305 height 10
type input "*"
click at [215, 88] on div "mhsas2" at bounding box center [322, 86] width 223 height 3
click at [271, 152] on button "Next" at bounding box center [259, 154] width 79 height 20
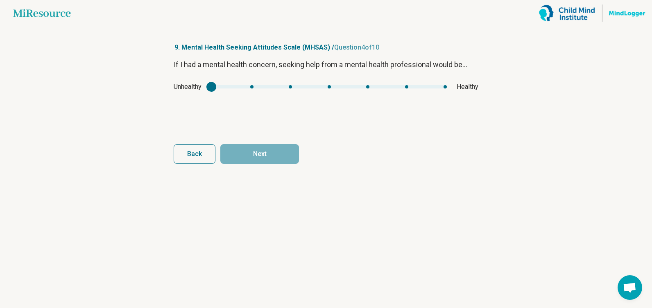
type input "*"
click at [423, 85] on div "mhsas3" at bounding box center [328, 86] width 235 height 3
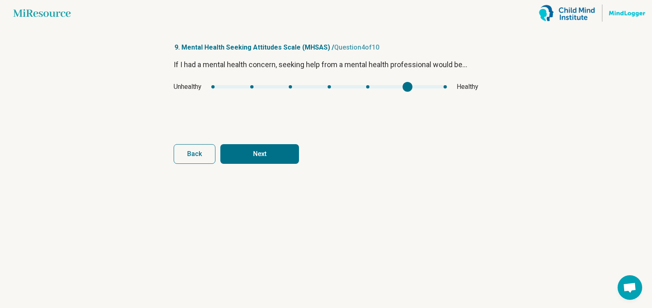
click at [285, 160] on button "Next" at bounding box center [259, 154] width 79 height 20
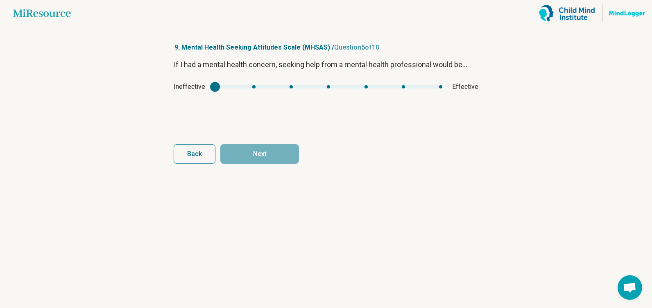
click at [417, 85] on div "mhsas4" at bounding box center [328, 86] width 227 height 3
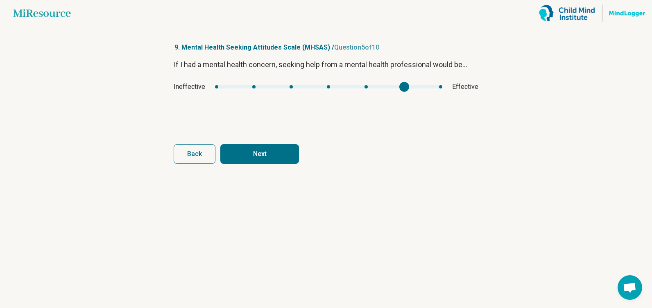
type input "*"
click at [436, 87] on div "mhsas4" at bounding box center [328, 86] width 227 height 3
click at [246, 159] on button "Next" at bounding box center [259, 154] width 79 height 20
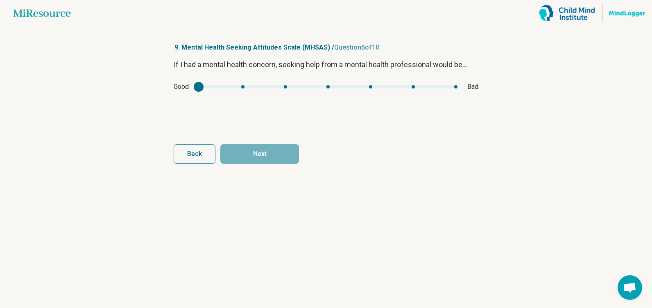
click at [285, 89] on div "Good Bad" at bounding box center [326, 87] width 305 height 10
click at [200, 88] on div "mhsas5" at bounding box center [199, 87] width 10 height 10
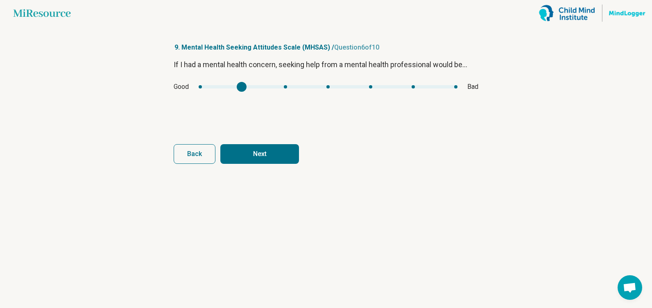
click at [251, 88] on div "mhsas5" at bounding box center [328, 86] width 259 height 3
type input "*"
click at [267, 150] on button "Next" at bounding box center [259, 154] width 79 height 20
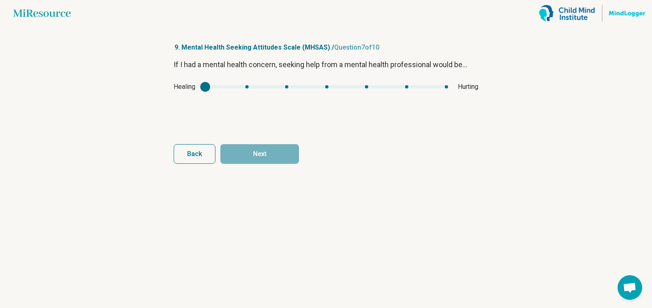
click at [256, 85] on div "Healing Hurting" at bounding box center [326, 87] width 305 height 10
click at [253, 85] on div "Healing Hurting" at bounding box center [326, 87] width 305 height 10
click at [250, 86] on div "mhsas6" at bounding box center [326, 86] width 243 height 3
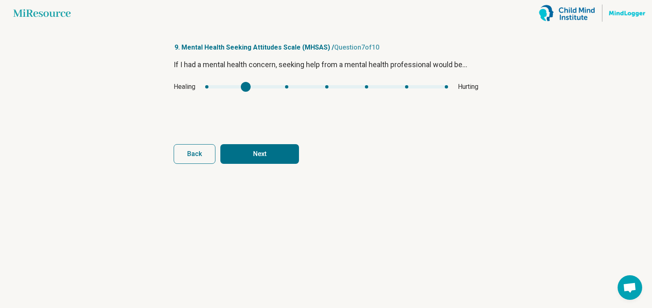
click at [206, 82] on div "Healing Hurting" at bounding box center [326, 87] width 305 height 10
click at [211, 86] on div "Healing Hurting" at bounding box center [326, 87] width 305 height 10
type input "*"
click at [211, 86] on div "mhsas6" at bounding box center [326, 86] width 243 height 3
click at [283, 149] on button "Next" at bounding box center [259, 154] width 79 height 20
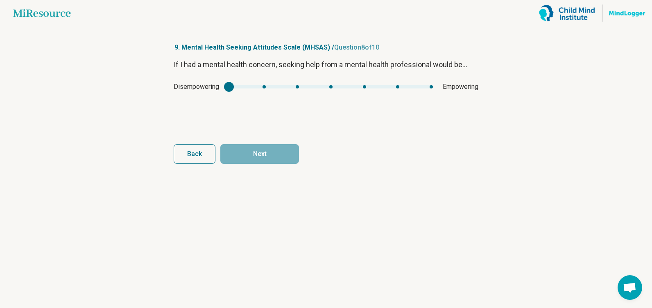
click at [430, 83] on div "Disempowering Empowering" at bounding box center [326, 87] width 305 height 10
click at [432, 86] on div "mhsas7" at bounding box center [331, 86] width 204 height 3
type input "*"
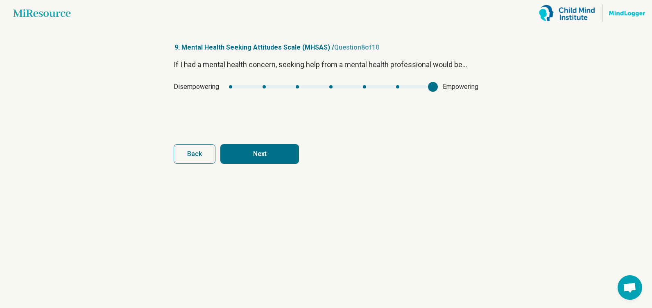
click at [430, 86] on div "mhsas7" at bounding box center [331, 86] width 204 height 3
click at [294, 160] on button "Next" at bounding box center [259, 154] width 79 height 20
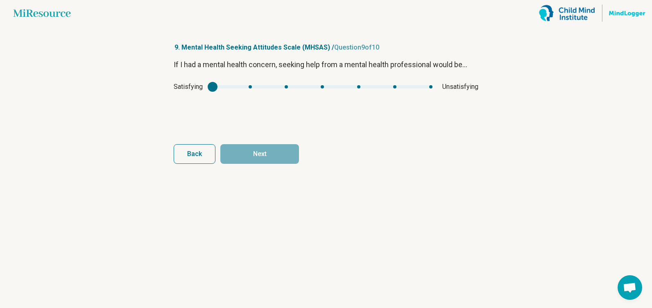
click at [262, 84] on div "Satisfying Unsatisfying" at bounding box center [326, 87] width 305 height 10
click at [264, 85] on div "Satisfying Unsatisfying" at bounding box center [326, 87] width 305 height 10
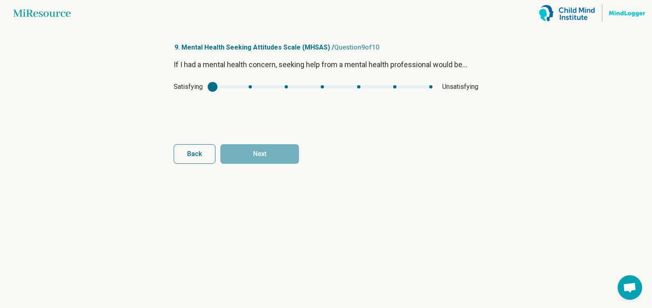
click at [264, 85] on div "Satisfying Unsatisfying" at bounding box center [326, 87] width 305 height 10
click at [265, 88] on div "mhsas8" at bounding box center [323, 86] width 220 height 3
type input "*"
click at [286, 152] on button "Next" at bounding box center [259, 154] width 79 height 20
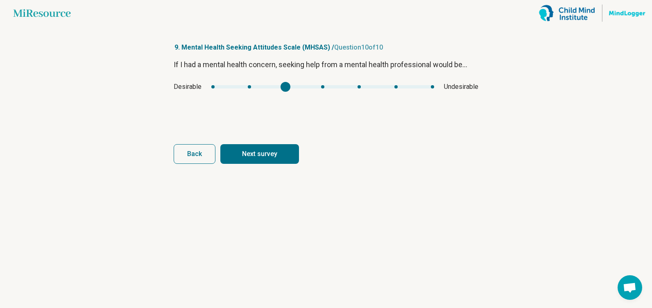
click at [292, 87] on div "mhsas9" at bounding box center [322, 86] width 223 height 3
type input "*"
click at [274, 158] on button "Next survey" at bounding box center [259, 154] width 79 height 20
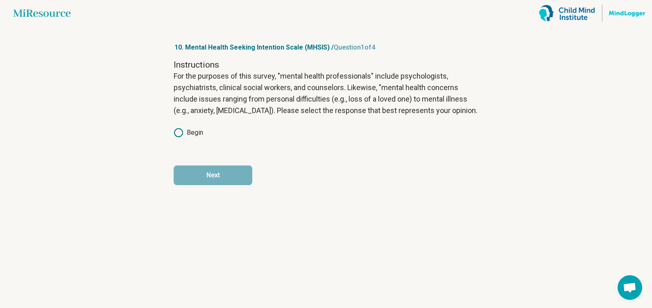
click at [183, 132] on label "Begin" at bounding box center [188, 133] width 29 height 10
click at [225, 176] on button "Next" at bounding box center [213, 175] width 79 height 20
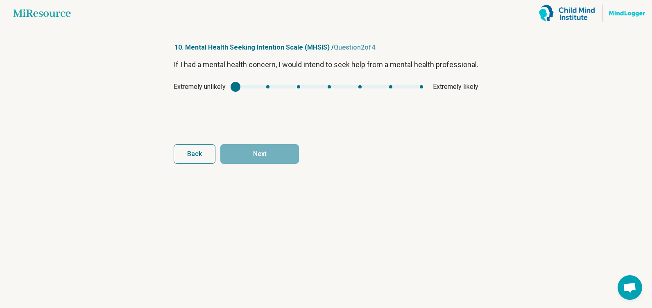
type input "*"
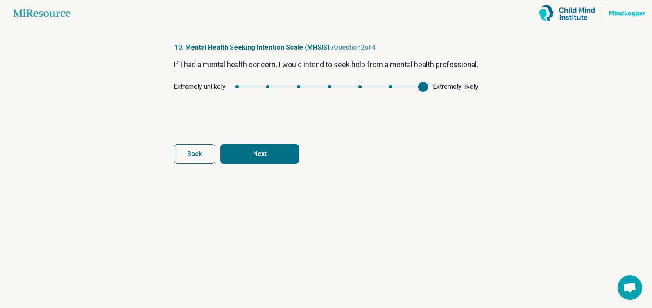
click at [422, 88] on div "mhsis1" at bounding box center [329, 86] width 188 height 3
click at [278, 154] on button "Next" at bounding box center [259, 154] width 79 height 20
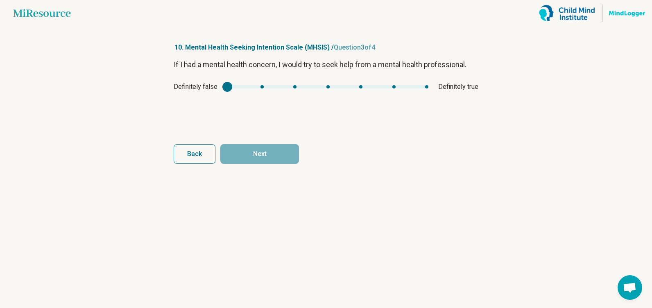
click at [426, 83] on div "Definitely false Definitely true" at bounding box center [326, 87] width 305 height 10
click at [428, 92] on div "If I had a mental health concern, I would try to seek help from a mental health…" at bounding box center [326, 93] width 305 height 69
click at [426, 84] on div "Definitely false Definitely true" at bounding box center [326, 87] width 305 height 10
type input "*"
click at [426, 87] on div "mhsis2" at bounding box center [327, 86] width 201 height 3
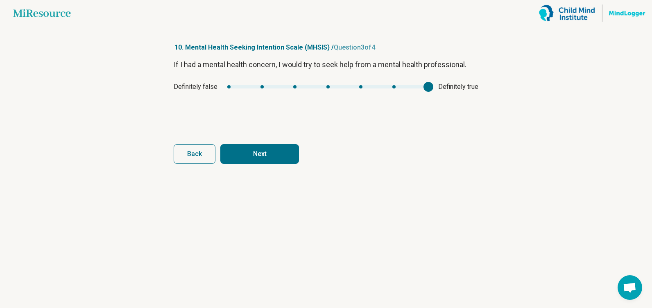
click at [288, 158] on button "Next" at bounding box center [259, 154] width 79 height 20
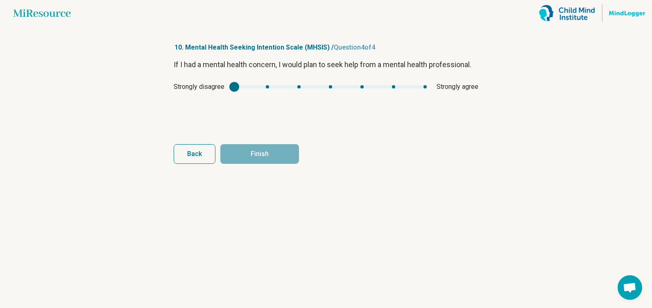
type input "*"
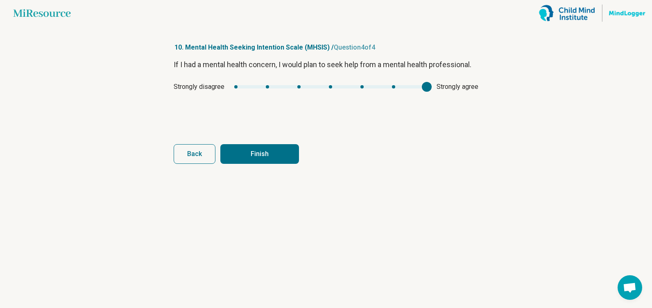
click at [420, 86] on div "mhsis3" at bounding box center [330, 86] width 192 height 3
click at [478, 188] on article "10. Mental Health Seeking Intention Scale (MHSIS) / Question 4 of 4 If I had a …" at bounding box center [326, 167] width 331 height 282
click at [414, 201] on article "10. Mental Health Seeking Intention Scale (MHSIS) / Question 4 of 4 If I had a …" at bounding box center [326, 167] width 331 height 282
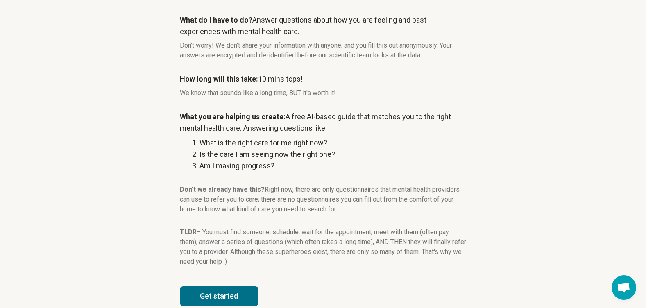
scroll to position [90, 0]
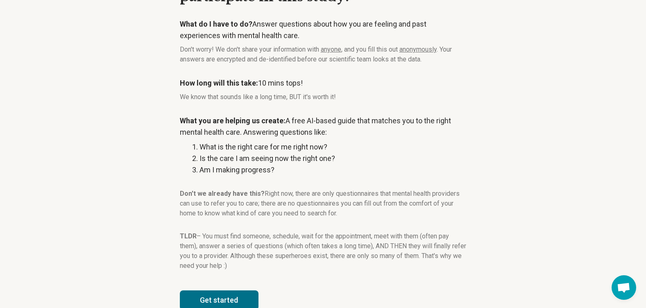
scroll to position [90, 0]
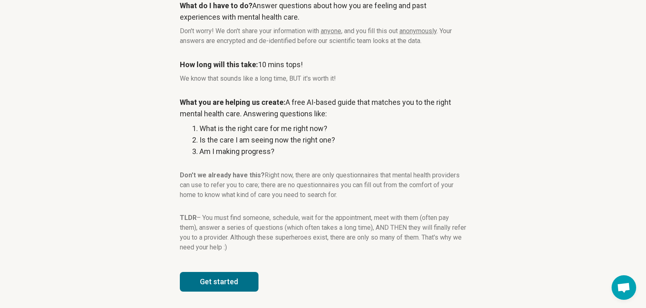
drag, startPoint x: 220, startPoint y: 282, endPoint x: 224, endPoint y: 281, distance: 4.7
click at [224, 281] on button "Get started" at bounding box center [219, 282] width 79 height 20
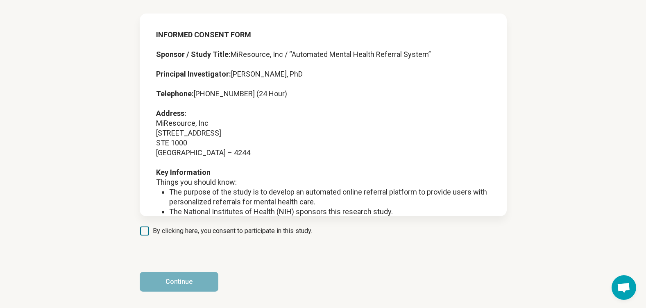
scroll to position [45, 0]
click at [180, 233] on span "By clicking here, you consent to participate in this study." at bounding box center [232, 231] width 159 height 10
click at [196, 285] on button "Continue" at bounding box center [179, 282] width 79 height 20
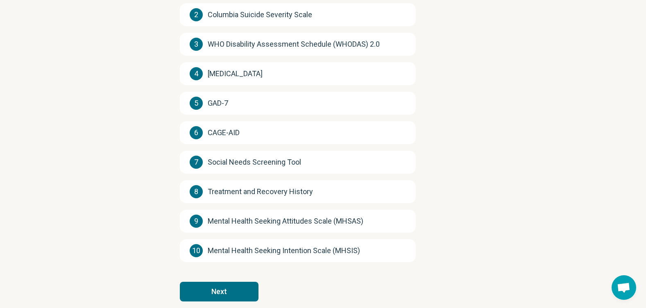
scroll to position [156, 0]
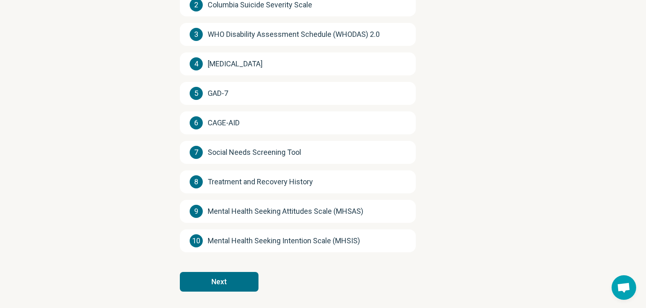
click at [218, 274] on button "Next" at bounding box center [219, 282] width 79 height 20
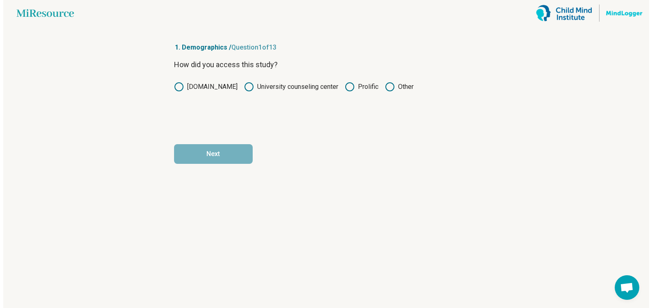
scroll to position [0, 0]
click at [350, 87] on icon at bounding box center [349, 87] width 10 height 10
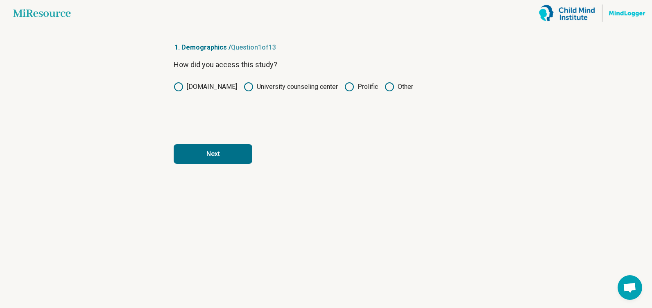
click at [219, 155] on button "Next" at bounding box center [213, 154] width 79 height 20
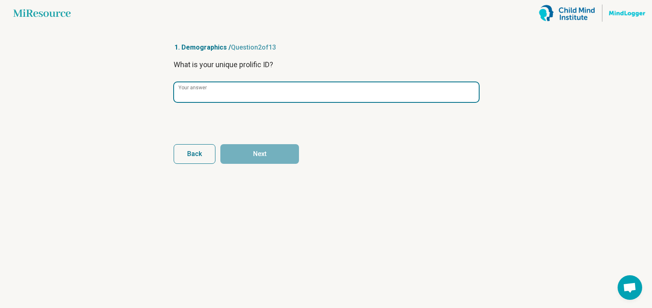
click at [251, 88] on input "Your answer" at bounding box center [326, 92] width 305 height 20
paste input "**********"
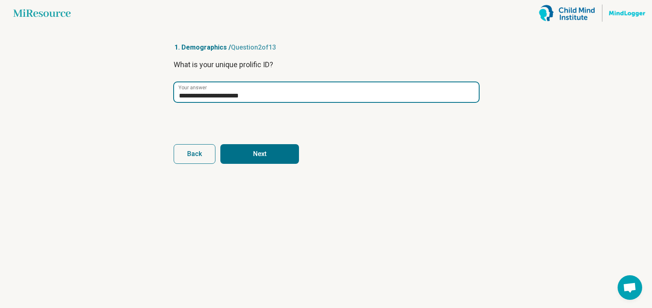
type input "**********"
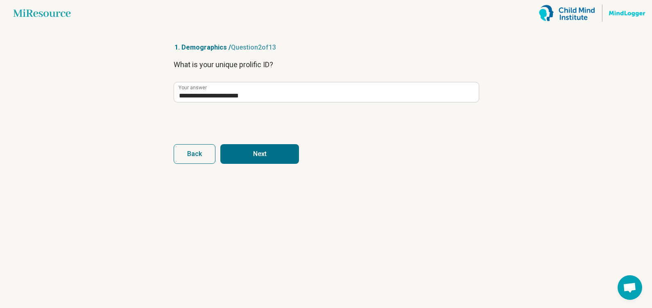
click at [257, 153] on button "Next" at bounding box center [259, 154] width 79 height 20
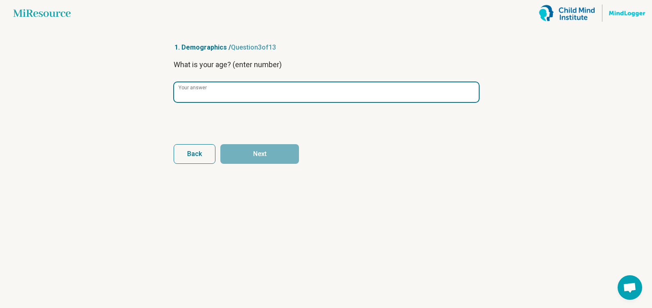
click at [233, 91] on input "Your answer" at bounding box center [326, 92] width 305 height 20
type input "**"
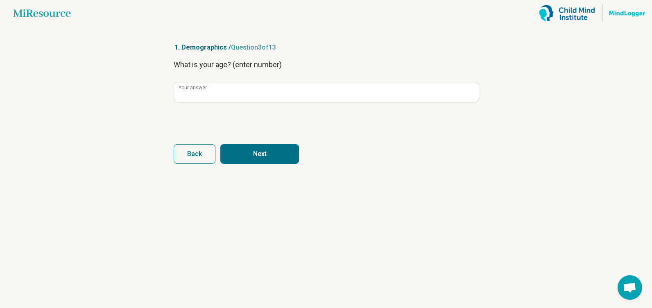
click at [272, 162] on button "Next" at bounding box center [259, 154] width 79 height 20
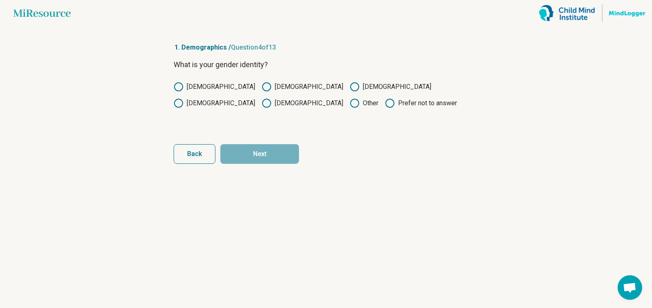
click at [262, 84] on label "[DEMOGRAPHIC_DATA]" at bounding box center [303, 87] width 82 height 10
click at [274, 163] on button "Next" at bounding box center [259, 154] width 79 height 20
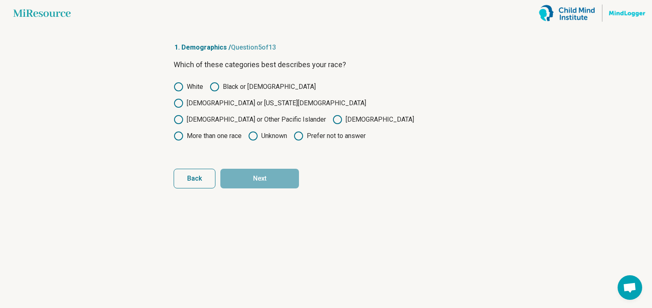
click at [253, 84] on label "Black or [DEMOGRAPHIC_DATA]" at bounding box center [263, 87] width 106 height 10
click at [285, 169] on button "Next" at bounding box center [259, 179] width 79 height 20
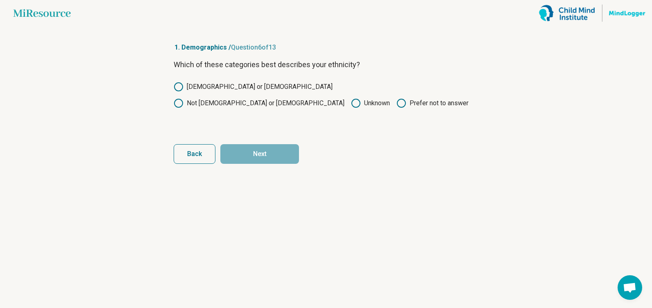
click at [294, 92] on div "Which of these categories best describes your ethnicity? [DEMOGRAPHIC_DATA] or …" at bounding box center [326, 93] width 305 height 69
click at [288, 98] on label "Not [DEMOGRAPHIC_DATA] or [DEMOGRAPHIC_DATA]" at bounding box center [259, 103] width 171 height 10
click at [291, 156] on button "Next" at bounding box center [259, 154] width 79 height 20
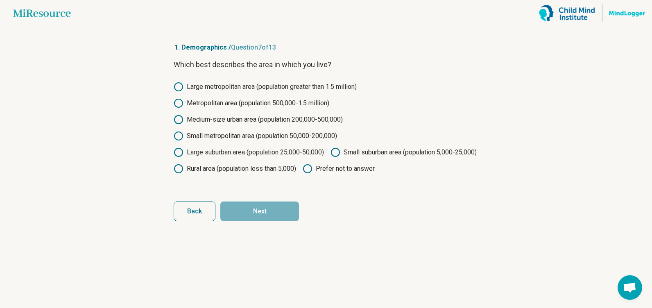
click at [257, 148] on label "Large suburban area (population 25,000-50,000)" at bounding box center [249, 152] width 150 height 10
click at [283, 221] on button "Next" at bounding box center [259, 211] width 79 height 20
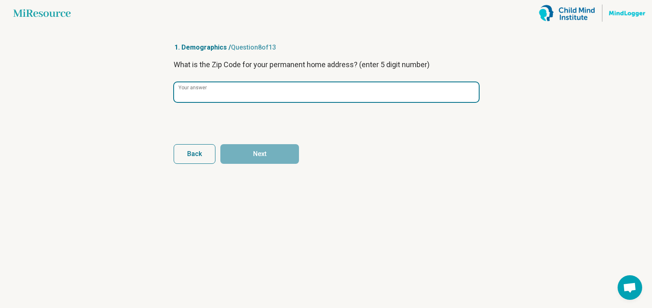
click at [229, 91] on input "Your answer" at bounding box center [326, 92] width 305 height 20
type input "*****"
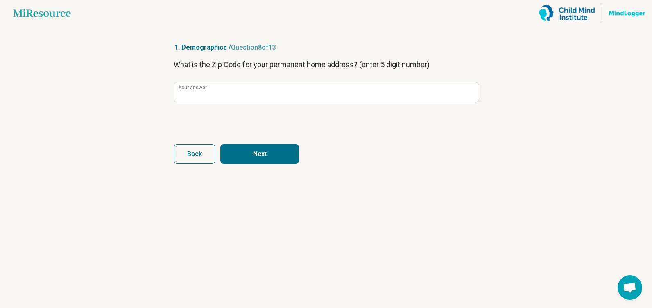
click at [279, 145] on button "Next" at bounding box center [259, 154] width 79 height 20
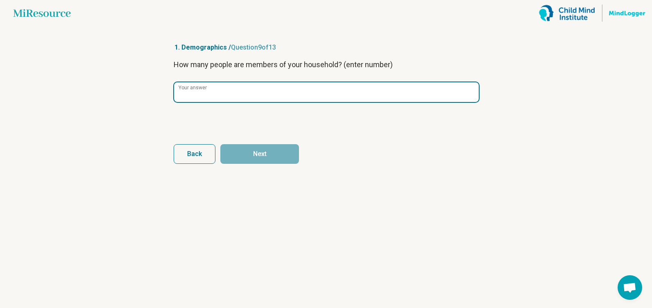
click at [237, 89] on input "Your answer" at bounding box center [326, 92] width 305 height 20
type input "*"
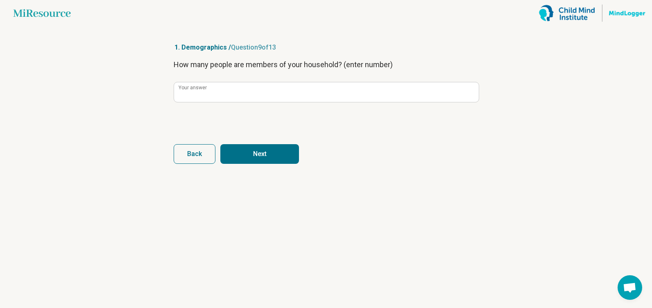
click at [278, 156] on button "Next" at bounding box center [259, 154] width 79 height 20
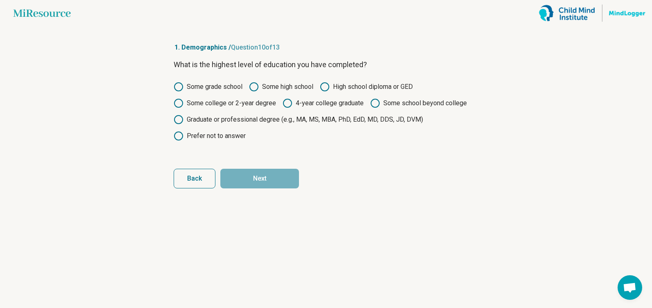
click at [247, 100] on label "Some college or 2-year degree" at bounding box center [225, 103] width 102 height 10
click at [282, 184] on button "Next" at bounding box center [259, 179] width 79 height 20
click at [292, 121] on label "Graduate or professional degree (e.g., MA, MS, MBA, PhD, EdD, MD, DDS, JD, DVM)" at bounding box center [298, 120] width 249 height 10
click at [269, 181] on button "Next" at bounding box center [259, 179] width 79 height 20
click at [272, 120] on label "Graduate or professional degree (e.g., MA, MS, MBA, PhD, EdD, MD, DDS, JD, DVM)" at bounding box center [298, 120] width 249 height 10
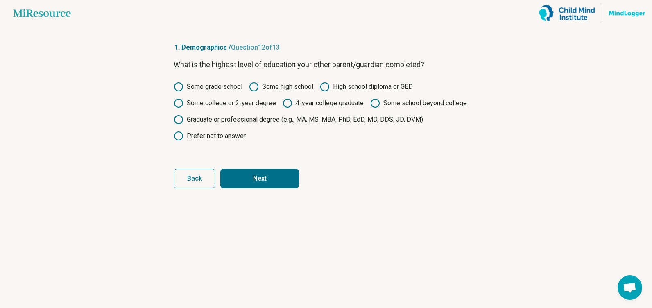
click at [283, 172] on button "Next" at bounding box center [259, 179] width 79 height 20
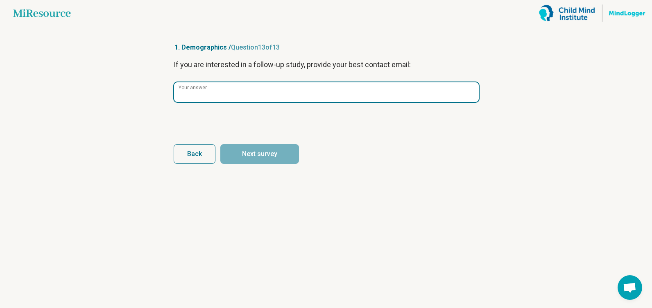
click at [245, 95] on input "Your answer" at bounding box center [326, 92] width 305 height 20
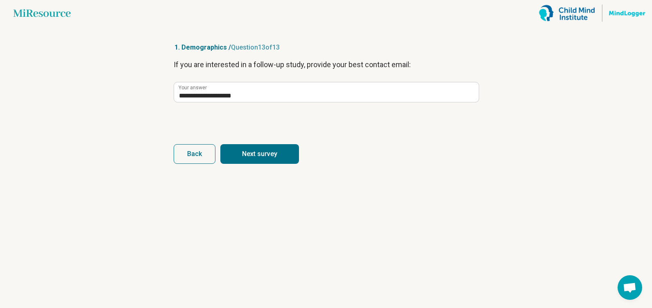
click at [271, 155] on button "Next survey" at bounding box center [259, 154] width 79 height 20
type input "**********"
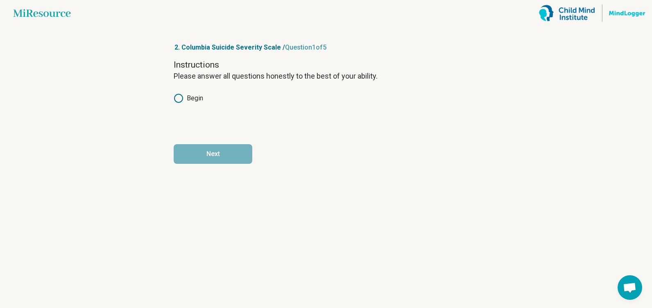
click at [190, 100] on label "Begin" at bounding box center [188, 98] width 29 height 10
click at [213, 151] on button "Next" at bounding box center [213, 154] width 79 height 20
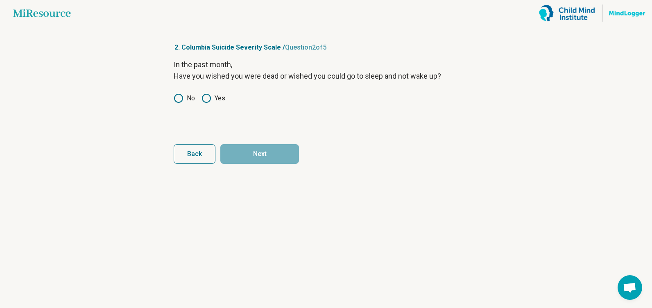
click at [183, 100] on icon at bounding box center [179, 98] width 10 height 10
click at [256, 157] on button "Next" at bounding box center [259, 154] width 79 height 20
click at [195, 95] on div "No Yes" at bounding box center [326, 98] width 305 height 10
click at [185, 99] on label "No" at bounding box center [184, 98] width 21 height 10
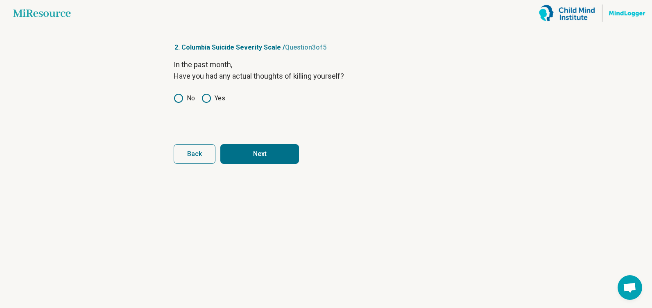
click at [256, 152] on button "Next" at bounding box center [259, 154] width 79 height 20
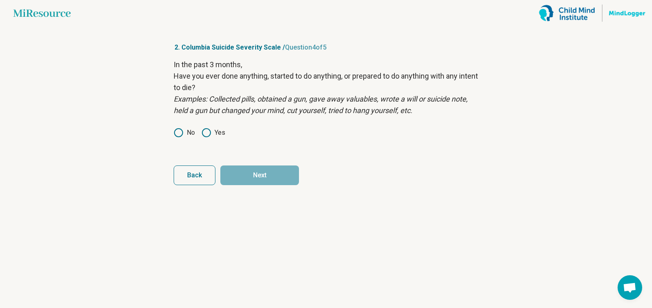
click at [183, 134] on circle at bounding box center [178, 133] width 8 height 8
click at [258, 167] on button "Next" at bounding box center [259, 175] width 79 height 20
click at [191, 135] on label "No" at bounding box center [184, 133] width 21 height 10
click at [263, 174] on button "Next survey" at bounding box center [259, 175] width 79 height 20
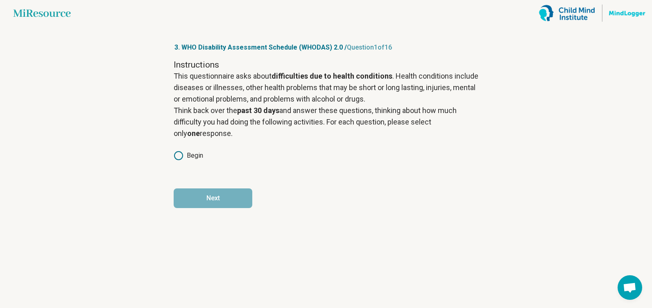
click at [184, 158] on label "Begin" at bounding box center [188, 156] width 29 height 10
click at [224, 190] on button "Next" at bounding box center [213, 198] width 79 height 20
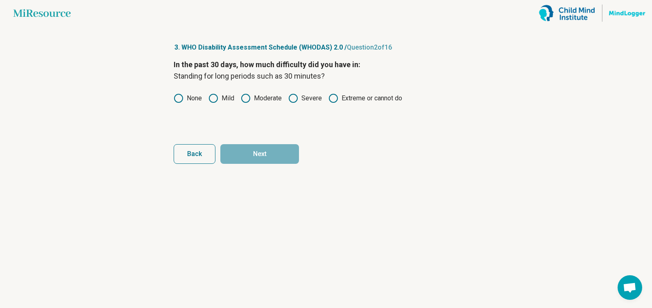
click at [178, 101] on icon at bounding box center [179, 98] width 10 height 10
click at [254, 150] on button "Next" at bounding box center [259, 154] width 79 height 20
click at [188, 99] on label "None" at bounding box center [188, 98] width 28 height 10
click at [272, 150] on button "Next" at bounding box center [259, 154] width 79 height 20
click at [200, 97] on label "None" at bounding box center [188, 98] width 28 height 10
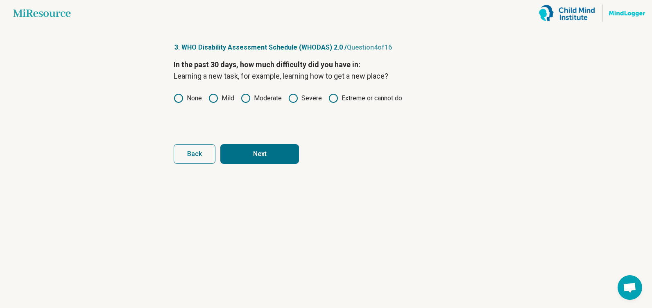
click at [252, 159] on button "Next" at bounding box center [259, 154] width 79 height 20
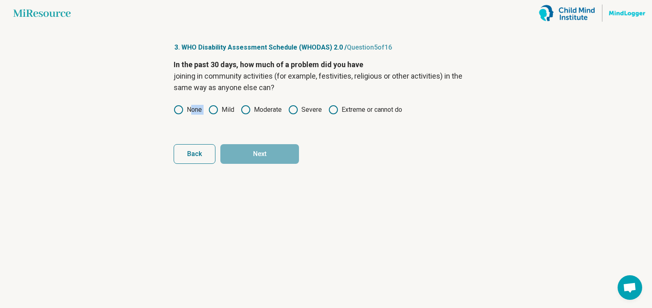
drag, startPoint x: 192, startPoint y: 110, endPoint x: 212, endPoint y: 104, distance: 20.6
click at [212, 104] on div "In the past 30 days, how much of a problem did you have joining in community ac…" at bounding box center [326, 93] width 305 height 69
click at [214, 109] on icon at bounding box center [213, 110] width 10 height 10
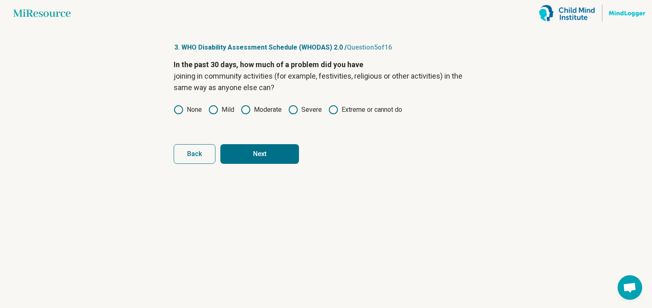
click at [241, 144] on button "Next" at bounding box center [259, 154] width 79 height 20
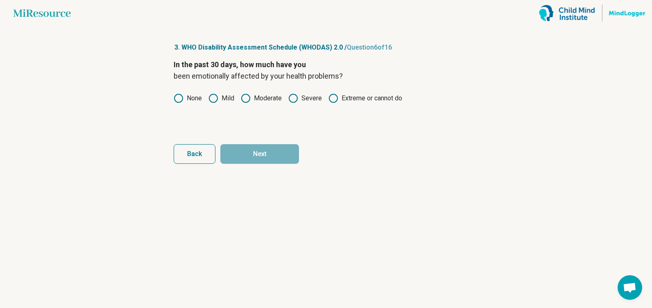
click at [330, 95] on circle at bounding box center [333, 98] width 8 height 8
click at [301, 95] on label "Severe" at bounding box center [305, 98] width 34 height 10
click at [276, 146] on button "Next" at bounding box center [259, 154] width 79 height 20
click at [254, 98] on label "Moderate" at bounding box center [261, 98] width 41 height 10
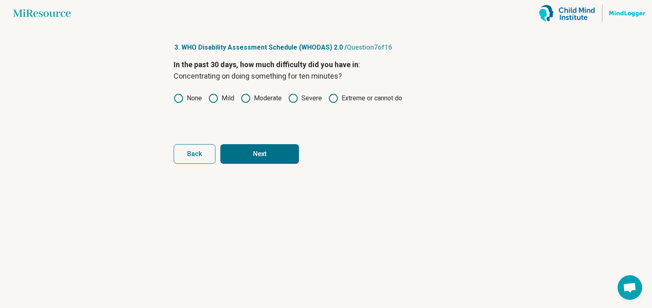
drag, startPoint x: 265, startPoint y: 166, endPoint x: 263, endPoint y: 156, distance: 10.4
click at [263, 156] on article "3. WHO Disability Assessment Schedule (WHODAS) 2.0 / Question 7 of 16 In the pa…" at bounding box center [326, 167] width 331 height 282
click at [263, 156] on button "Next" at bounding box center [259, 154] width 79 height 20
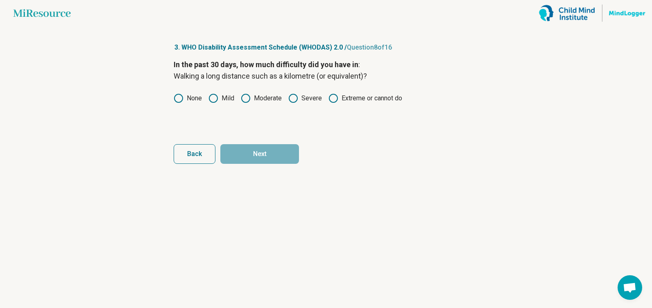
click at [187, 94] on label "None" at bounding box center [188, 98] width 28 height 10
click at [242, 143] on form "In the past 30 days, how much difficulty did you have in : Walking a long dista…" at bounding box center [326, 111] width 305 height 105
click at [250, 152] on button "Next" at bounding box center [259, 154] width 79 height 20
click at [205, 104] on div "In the past 30 days, how much difficulty did you have in: Washing your whole bo…" at bounding box center [326, 93] width 305 height 69
click at [192, 100] on label "None" at bounding box center [188, 98] width 28 height 10
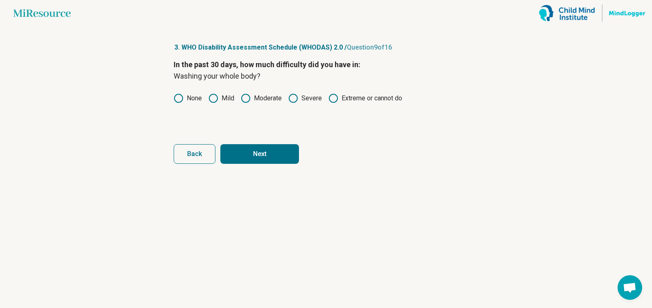
click at [245, 152] on button "Next" at bounding box center [259, 154] width 79 height 20
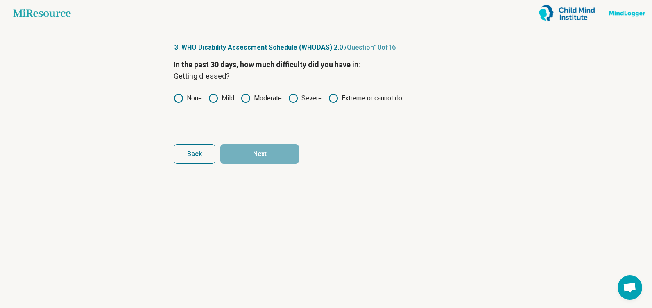
click at [188, 101] on label "None" at bounding box center [188, 98] width 28 height 10
click at [255, 142] on form "In the past 30 days, how much difficulty did you have in : Getting dressed? Non…" at bounding box center [326, 111] width 305 height 105
click at [258, 146] on button "Next" at bounding box center [259, 154] width 79 height 20
click at [192, 97] on label "None" at bounding box center [188, 98] width 28 height 10
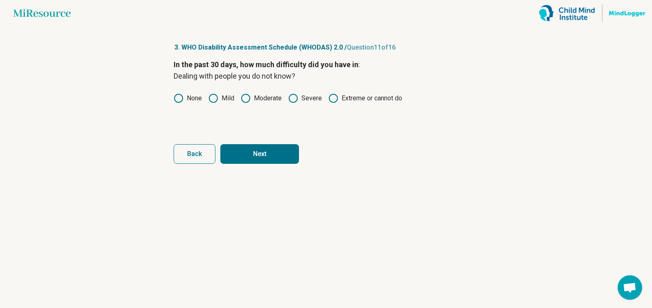
click at [261, 154] on button "Next" at bounding box center [259, 154] width 79 height 20
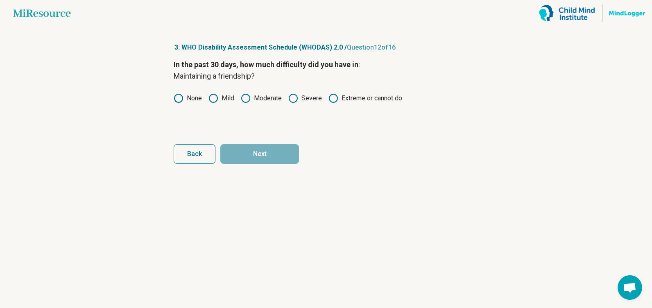
click at [187, 100] on label "None" at bounding box center [188, 98] width 28 height 10
click at [260, 153] on button "Next" at bounding box center [259, 154] width 79 height 20
click at [187, 103] on label "None" at bounding box center [188, 98] width 28 height 10
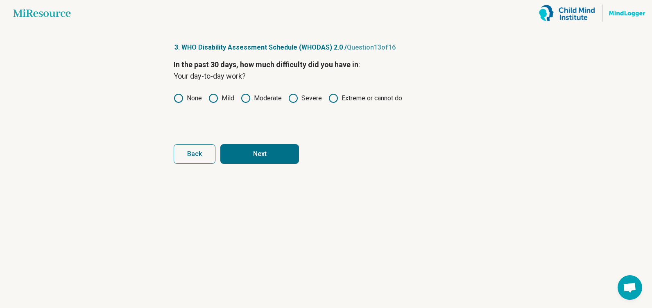
click at [245, 153] on button "Next" at bounding box center [259, 154] width 79 height 20
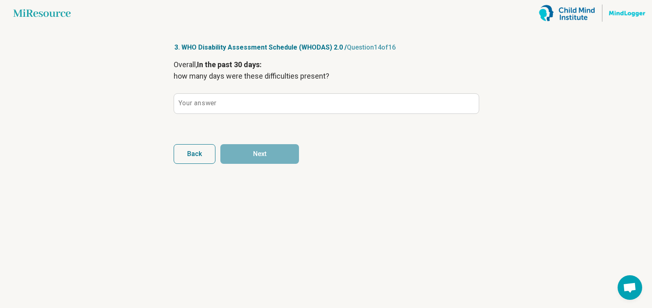
click at [205, 103] on label "Your answer" at bounding box center [198, 103] width 38 height 7
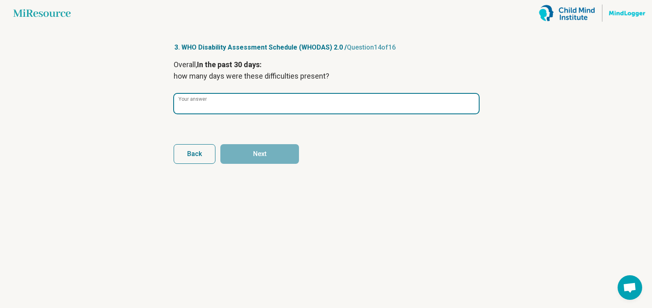
click at [205, 103] on input "Your answer" at bounding box center [326, 104] width 305 height 20
type input "**"
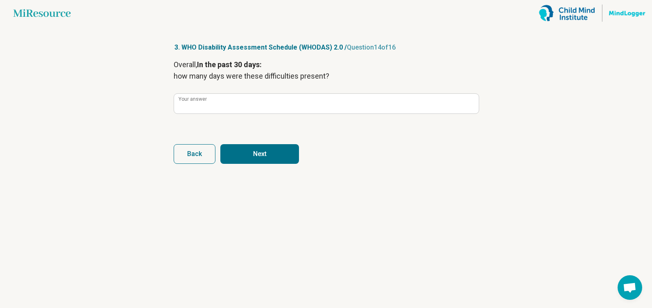
click at [272, 152] on button "Next" at bounding box center [259, 154] width 79 height 20
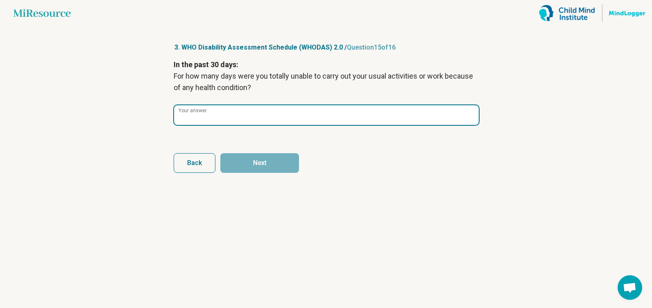
click at [244, 122] on input "Your answer" at bounding box center [326, 115] width 305 height 20
type input "*"
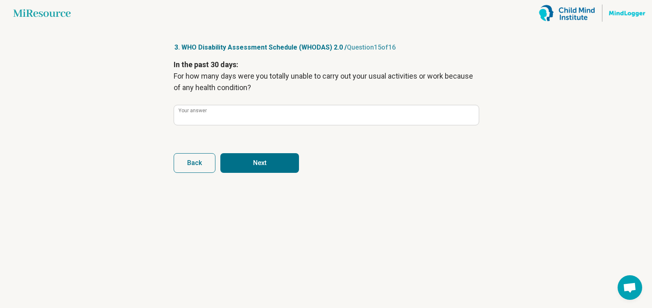
click at [295, 169] on button "Next" at bounding box center [259, 163] width 79 height 20
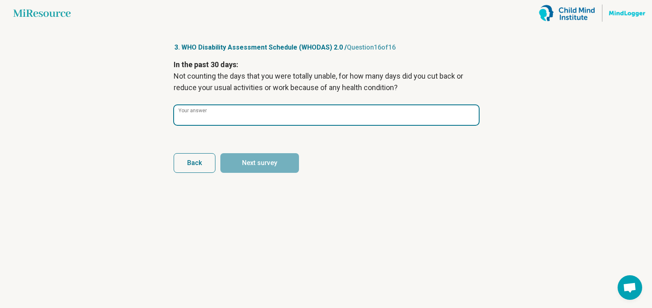
click at [243, 112] on input "Your answer" at bounding box center [326, 115] width 305 height 20
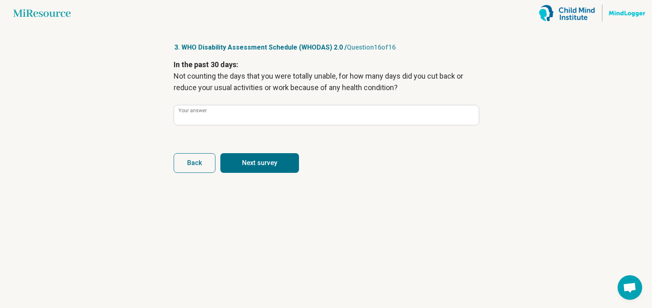
click at [281, 157] on button "Next survey" at bounding box center [259, 163] width 79 height 20
type input "*"
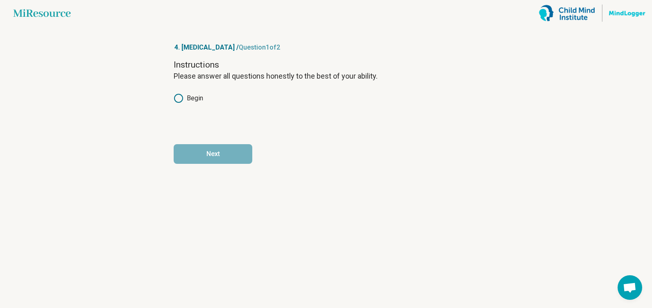
click at [189, 105] on div "Instructions Please answer all questions honestly to the best of your ability. …" at bounding box center [326, 93] width 305 height 69
click at [186, 99] on label "Begin" at bounding box center [188, 98] width 29 height 10
click at [227, 158] on button "Next" at bounding box center [213, 154] width 79 height 20
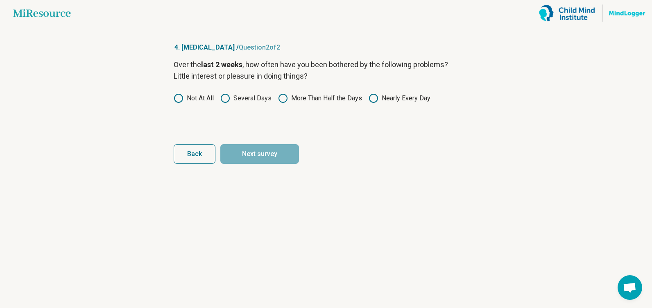
click at [193, 98] on label "Not At All" at bounding box center [194, 98] width 40 height 10
click at [256, 157] on button "Next survey" at bounding box center [259, 154] width 79 height 20
click at [201, 104] on div "Over the last 2 weeks , how often have you been bothered by the following probl…" at bounding box center [326, 93] width 305 height 69
click at [197, 99] on label "Not At All" at bounding box center [194, 98] width 40 height 10
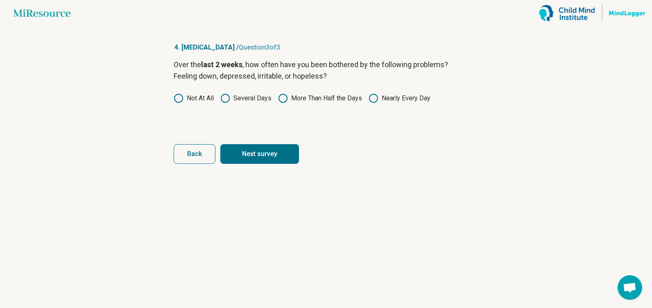
click at [254, 163] on button "Next survey" at bounding box center [259, 154] width 79 height 20
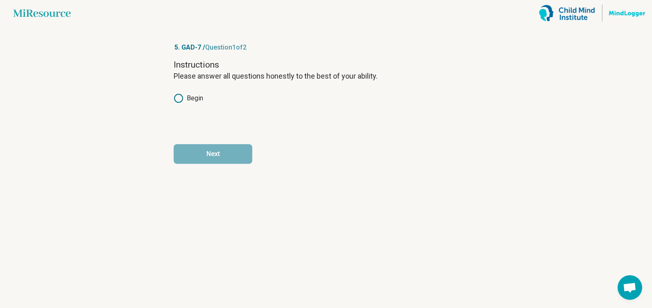
click at [199, 100] on label "Begin" at bounding box center [188, 98] width 29 height 10
click at [227, 164] on article "5. GAD-7 / Question 1 of 2 Instructions Please answer all questions honestly to…" at bounding box center [326, 167] width 331 height 282
click at [222, 154] on button "Next" at bounding box center [213, 154] width 79 height 20
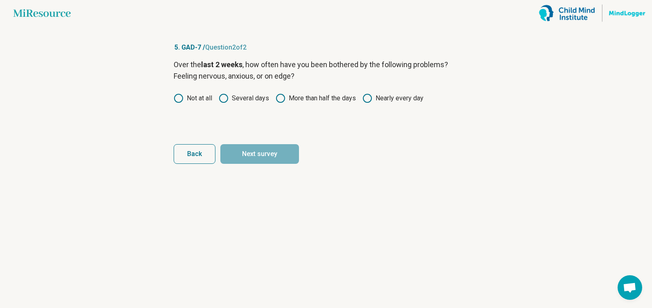
click at [204, 98] on label "Not at all" at bounding box center [193, 98] width 38 height 10
click at [248, 153] on button "Next survey" at bounding box center [259, 154] width 79 height 20
click at [196, 97] on label "Not at all" at bounding box center [193, 98] width 38 height 10
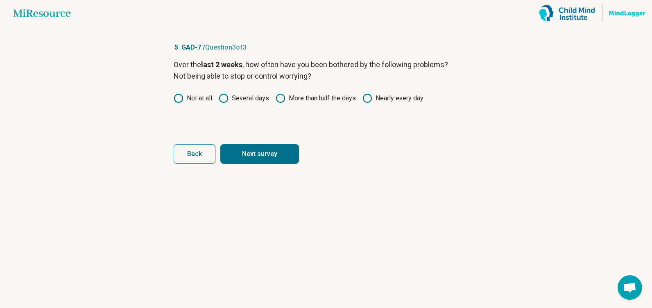
click at [248, 150] on button "Next survey" at bounding box center [259, 154] width 79 height 20
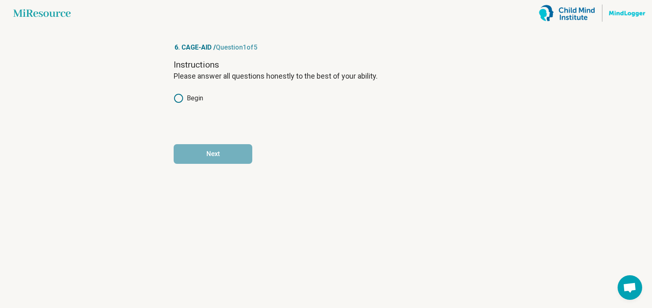
click at [190, 96] on label "Begin" at bounding box center [188, 98] width 29 height 10
click at [224, 157] on button "Next" at bounding box center [213, 154] width 79 height 20
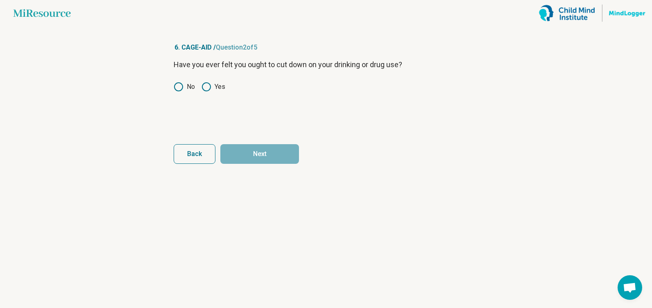
click at [190, 90] on label "No" at bounding box center [184, 87] width 21 height 10
click at [249, 153] on button "Next" at bounding box center [259, 154] width 79 height 20
click at [186, 88] on label "No" at bounding box center [184, 87] width 21 height 10
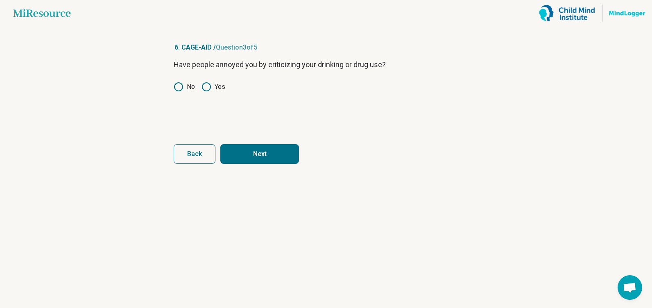
click at [255, 152] on button "Next" at bounding box center [259, 154] width 79 height 20
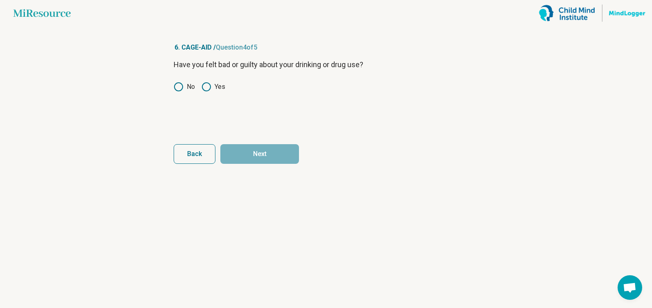
click at [182, 82] on div "Have you felt bad or guilty about your drinking or drug use? No Yes" at bounding box center [326, 93] width 305 height 69
click at [185, 88] on label "No" at bounding box center [184, 87] width 21 height 10
click at [251, 153] on button "Next" at bounding box center [259, 154] width 79 height 20
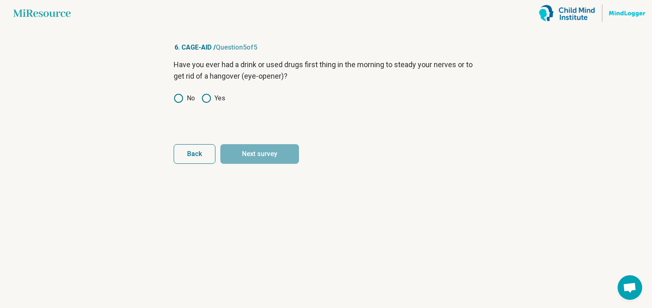
click at [187, 99] on label "No" at bounding box center [184, 98] width 21 height 10
click at [243, 152] on button "Next survey" at bounding box center [259, 154] width 79 height 20
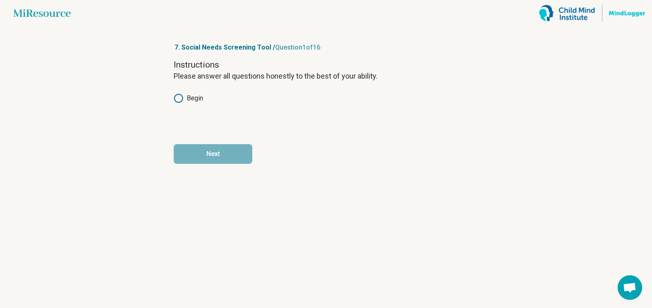
click at [186, 99] on label "Begin" at bounding box center [188, 98] width 29 height 10
click at [220, 165] on article "7. Social Needs Screening Tool / Question 1 of 16 Instructions Please answer al…" at bounding box center [326, 167] width 331 height 282
click at [213, 156] on button "Next" at bounding box center [213, 154] width 79 height 20
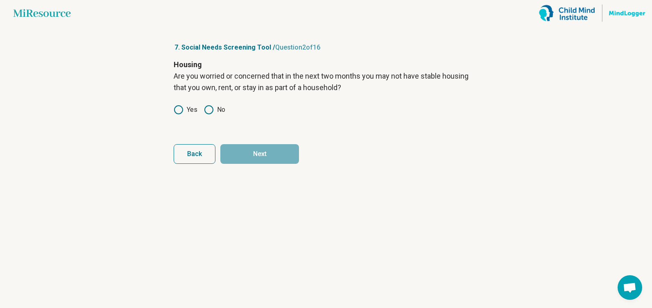
click at [182, 111] on circle at bounding box center [178, 110] width 8 height 8
click at [265, 156] on button "Next" at bounding box center [259, 154] width 79 height 20
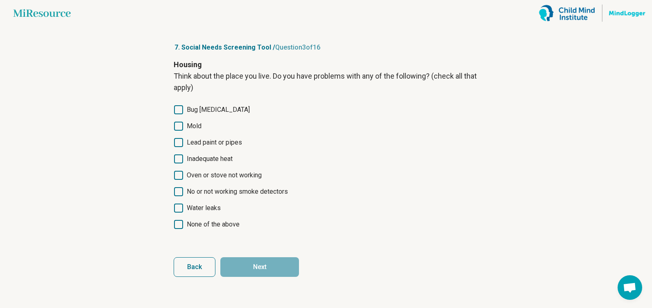
click at [207, 222] on span "None of the above" at bounding box center [213, 225] width 53 height 10
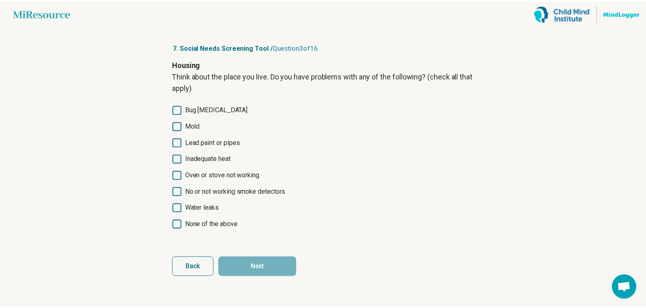
scroll to position [4, 0]
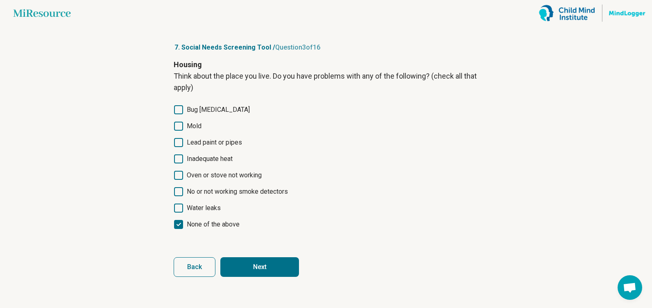
click at [272, 267] on button "Next" at bounding box center [259, 267] width 79 height 20
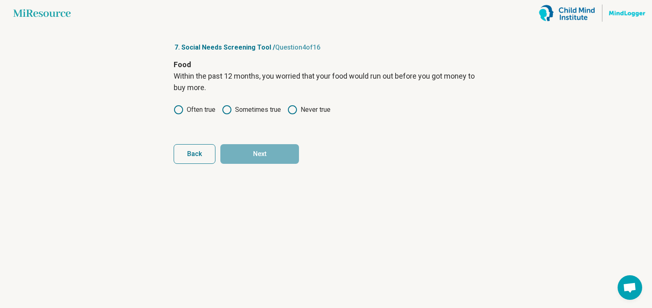
click at [303, 109] on label "Never true" at bounding box center [309, 110] width 43 height 10
click at [286, 153] on button "Next" at bounding box center [259, 154] width 79 height 20
click at [297, 108] on circle at bounding box center [292, 110] width 8 height 8
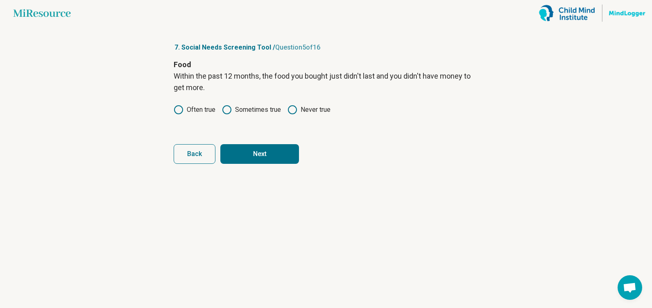
click at [299, 149] on button "Next" at bounding box center [259, 154] width 79 height 20
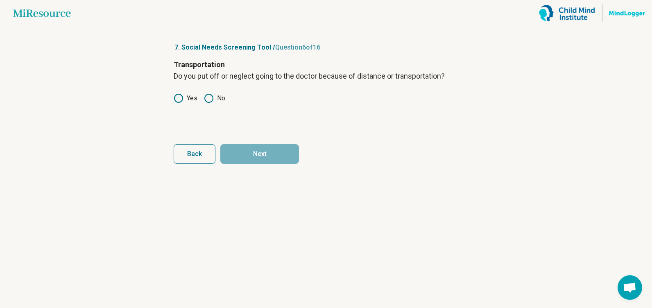
click at [214, 98] on label "No" at bounding box center [214, 98] width 21 height 10
click at [256, 150] on button "Next" at bounding box center [259, 154] width 79 height 20
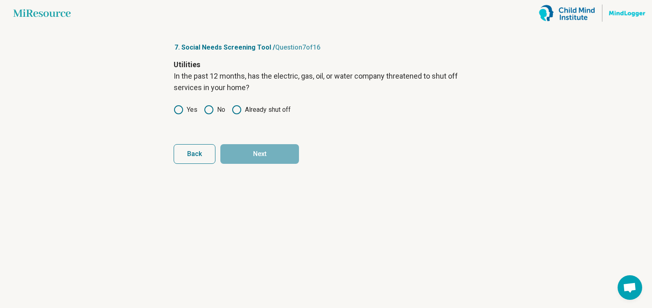
click at [217, 107] on label "No" at bounding box center [214, 110] width 21 height 10
click at [242, 152] on button "Next" at bounding box center [259, 154] width 79 height 20
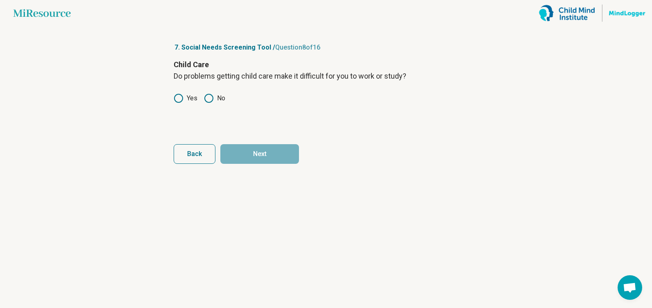
click at [208, 91] on div "Child Care Do problems getting child care make it difficult for you to work or …" at bounding box center [326, 93] width 305 height 69
click at [210, 94] on icon at bounding box center [209, 98] width 10 height 10
click at [269, 148] on button "Next" at bounding box center [259, 154] width 79 height 20
click at [219, 98] on label "No" at bounding box center [214, 98] width 21 height 10
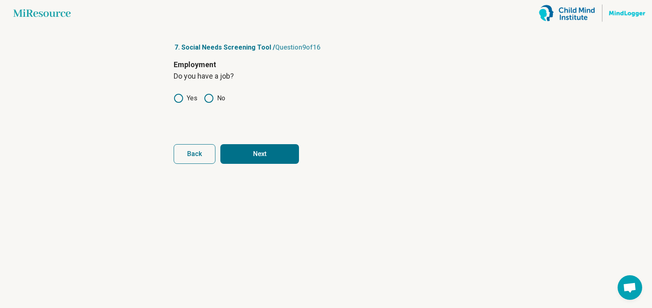
click at [249, 149] on button "Next" at bounding box center [259, 154] width 79 height 20
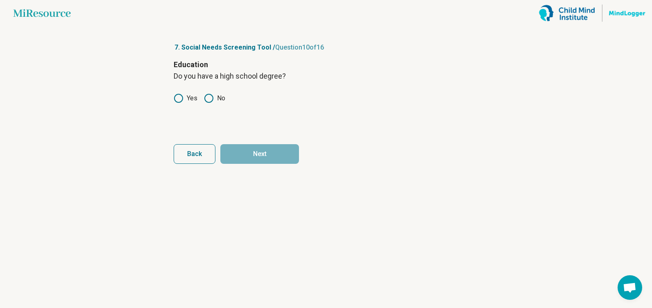
click at [226, 97] on div "Yes No" at bounding box center [326, 98] width 305 height 10
click at [193, 93] on div "Education Do you have a high school degree? Yes No" at bounding box center [326, 93] width 305 height 69
click at [177, 97] on icon at bounding box center [179, 98] width 10 height 10
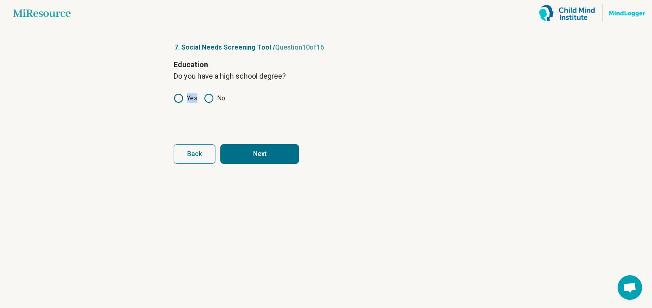
click at [266, 149] on button "Next" at bounding box center [259, 154] width 79 height 20
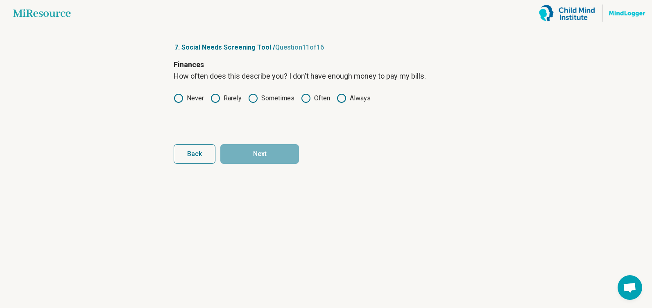
click at [186, 97] on label "Never" at bounding box center [189, 98] width 30 height 10
click at [276, 145] on button "Next" at bounding box center [259, 154] width 79 height 20
click at [184, 100] on label "Never" at bounding box center [189, 98] width 30 height 10
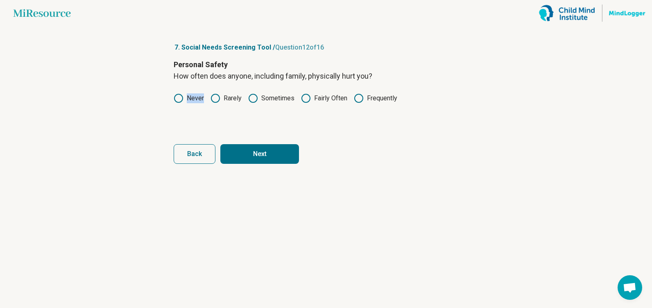
click at [184, 100] on label "Never" at bounding box center [189, 98] width 30 height 10
click at [260, 164] on article "7. Social Needs Screening Tool / Question 12 of 16 Personal Safety How often do…" at bounding box center [326, 167] width 331 height 282
click at [247, 153] on button "Next" at bounding box center [259, 154] width 79 height 20
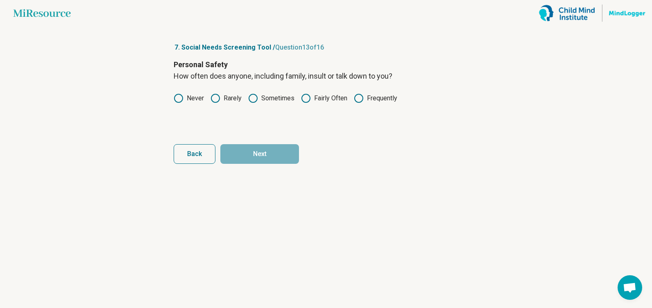
click at [190, 98] on label "Never" at bounding box center [189, 98] width 30 height 10
click at [255, 151] on button "Next" at bounding box center [259, 154] width 79 height 20
click at [195, 95] on label "Never" at bounding box center [189, 98] width 30 height 10
click at [260, 152] on button "Next" at bounding box center [259, 154] width 79 height 20
click at [191, 97] on label "Never" at bounding box center [189, 98] width 30 height 10
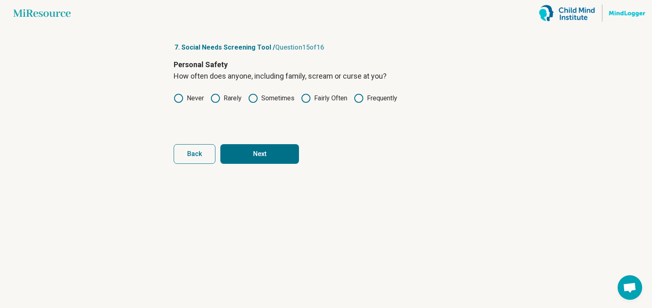
click at [261, 150] on button "Next" at bounding box center [259, 154] width 79 height 20
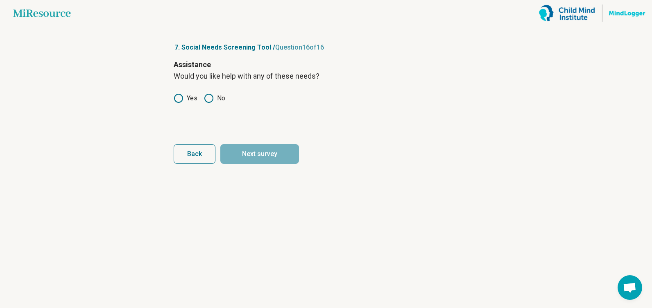
click at [216, 94] on label "No" at bounding box center [214, 98] width 21 height 10
click at [272, 161] on button "Next survey" at bounding box center [259, 154] width 79 height 20
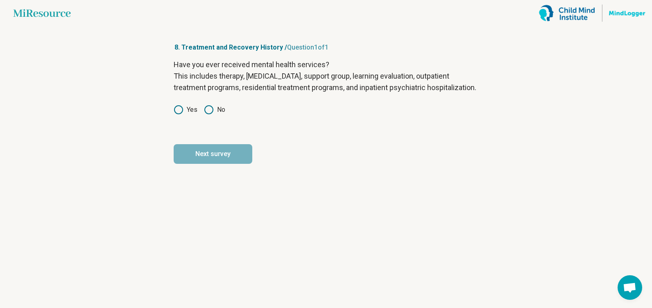
click at [210, 114] on circle at bounding box center [209, 110] width 8 height 8
click at [205, 159] on button "Next survey" at bounding box center [213, 154] width 79 height 20
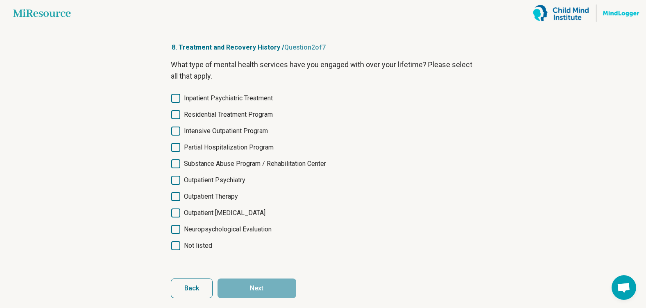
click at [203, 98] on span "Inpatient Psychiatric Treatment" at bounding box center [228, 98] width 89 height 10
click at [220, 181] on span "Outpatient Psychiatry" at bounding box center [214, 180] width 61 height 10
click at [225, 199] on span "Outpatient Therapy" at bounding box center [211, 197] width 54 height 10
click at [212, 97] on span "Inpatient Psychiatric Treatment" at bounding box center [228, 98] width 89 height 10
click at [237, 230] on span "Neuropsychological Evaluation" at bounding box center [228, 229] width 88 height 10
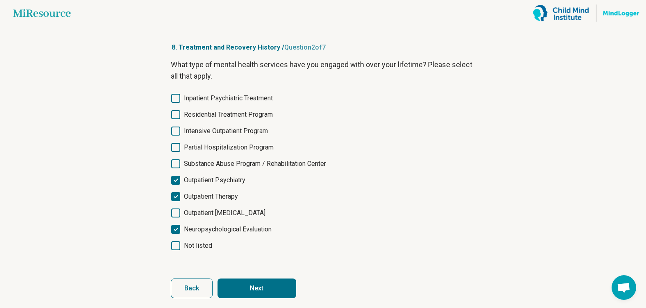
click at [260, 286] on button "Next" at bounding box center [256, 288] width 79 height 20
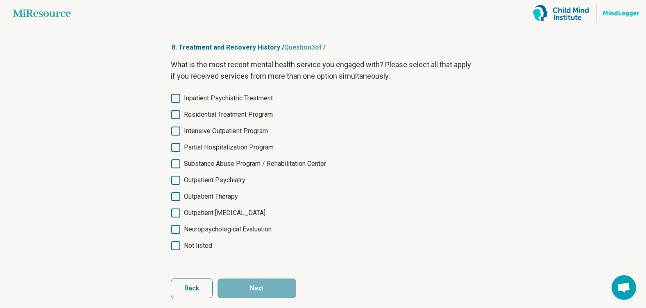
click at [229, 201] on span "Outpatient Therapy" at bounding box center [211, 197] width 54 height 10
click at [220, 180] on span "Outpatient Psychiatry" at bounding box center [214, 180] width 61 height 10
click at [285, 283] on button "Next" at bounding box center [256, 288] width 79 height 20
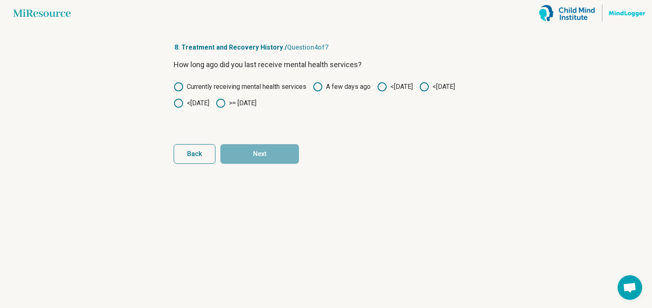
click at [256, 105] on label ">= [DATE]" at bounding box center [236, 103] width 41 height 10
click at [283, 150] on button "Next" at bounding box center [259, 154] width 79 height 20
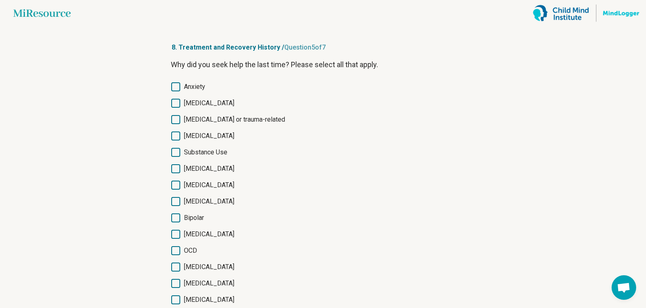
click at [203, 99] on span "[MEDICAL_DATA]" at bounding box center [209, 103] width 50 height 10
click at [191, 80] on div "Why did you seek help the last time? Please select all that apply. Anxiety [MED…" at bounding box center [323, 236] width 305 height 355
click at [194, 85] on span "Anxiety" at bounding box center [194, 87] width 21 height 10
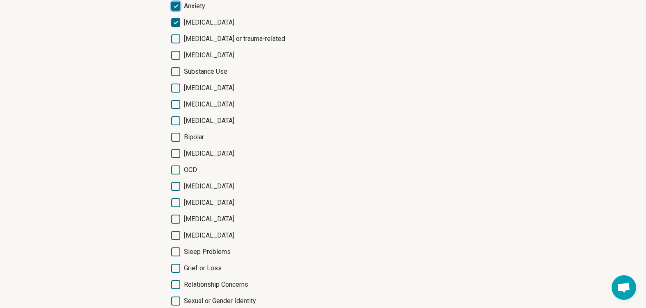
scroll to position [82, 0]
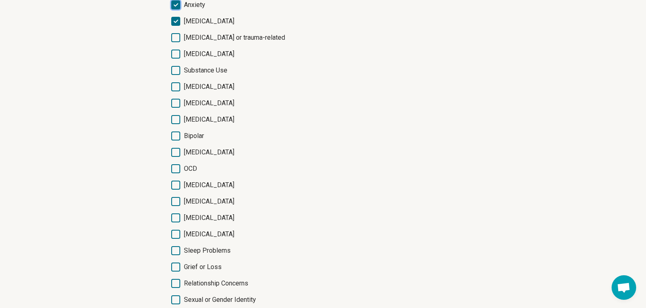
click at [205, 102] on span "[MEDICAL_DATA]" at bounding box center [209, 103] width 50 height 10
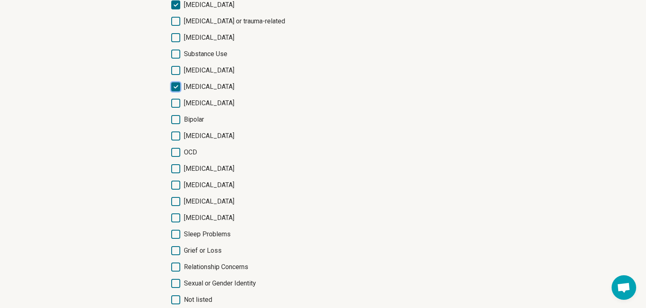
scroll to position [159, 0]
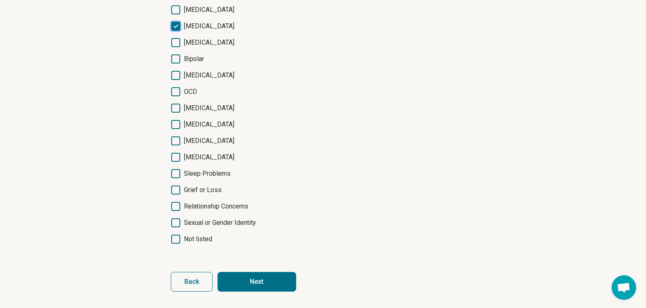
click at [265, 276] on button "Next" at bounding box center [256, 282] width 79 height 20
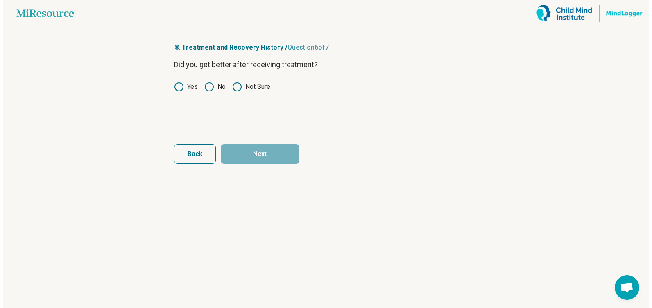
scroll to position [0, 0]
click at [187, 82] on label "Yes" at bounding box center [186, 87] width 24 height 10
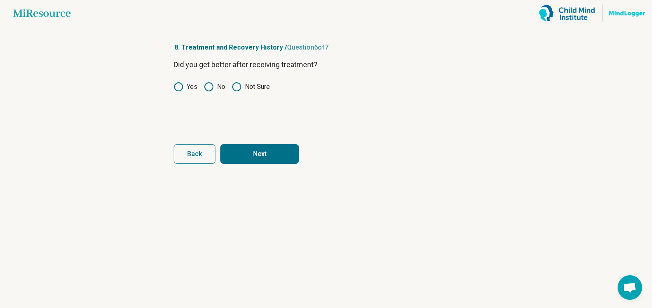
click at [256, 153] on button "Next" at bounding box center [259, 154] width 79 height 20
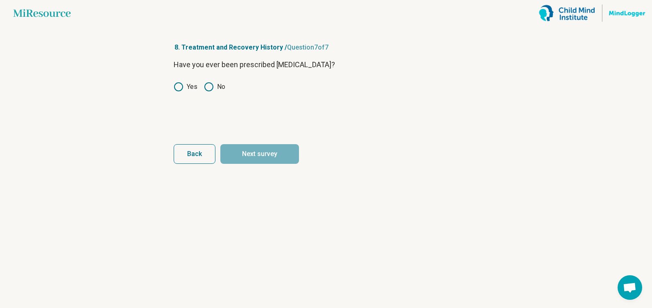
click at [189, 86] on label "Yes" at bounding box center [186, 87] width 24 height 10
click at [256, 152] on button "Next survey" at bounding box center [259, 154] width 79 height 20
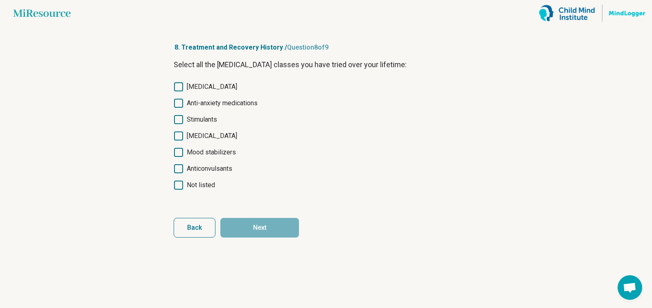
click at [208, 87] on span "[MEDICAL_DATA]" at bounding box center [212, 87] width 50 height 10
click at [274, 224] on button "Next" at bounding box center [259, 228] width 79 height 20
click at [203, 84] on span "[MEDICAL_DATA]" at bounding box center [212, 87] width 50 height 10
click at [203, 181] on span "Not listed" at bounding box center [201, 185] width 28 height 10
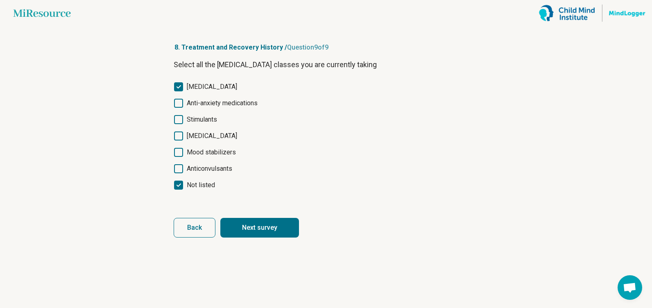
click at [210, 86] on span "[MEDICAL_DATA]" at bounding box center [212, 87] width 50 height 10
click at [284, 235] on button "Next survey" at bounding box center [259, 228] width 79 height 20
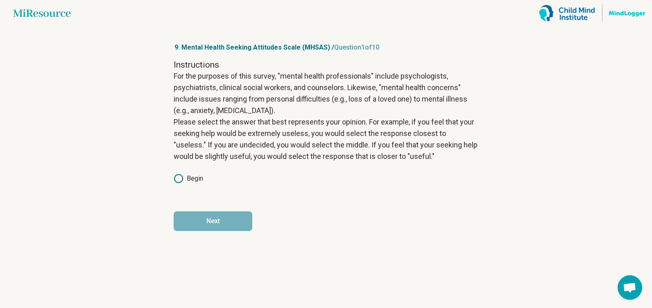
drag, startPoint x: 194, startPoint y: 187, endPoint x: 191, endPoint y: 182, distance: 5.7
click at [193, 185] on div "Instructions For the purposes of this survey, "mental health professionals" inc…" at bounding box center [326, 127] width 305 height 136
click at [190, 179] on label "Begin" at bounding box center [188, 179] width 29 height 10
click at [212, 214] on button "Next" at bounding box center [213, 221] width 79 height 20
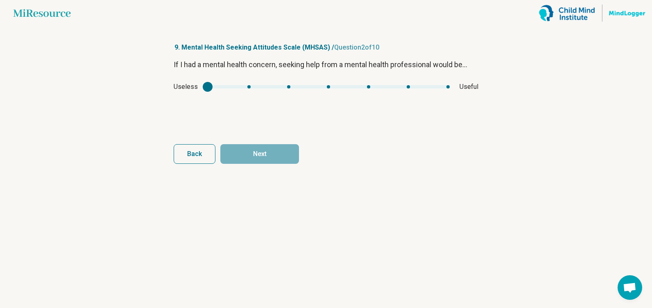
type input "*"
click at [449, 86] on div "mhsas1" at bounding box center [329, 86] width 242 height 3
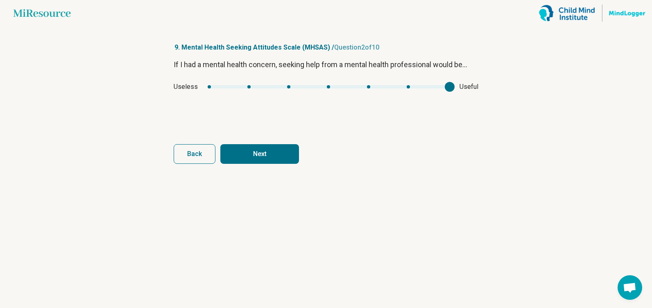
click at [231, 161] on button "Next" at bounding box center [259, 154] width 79 height 20
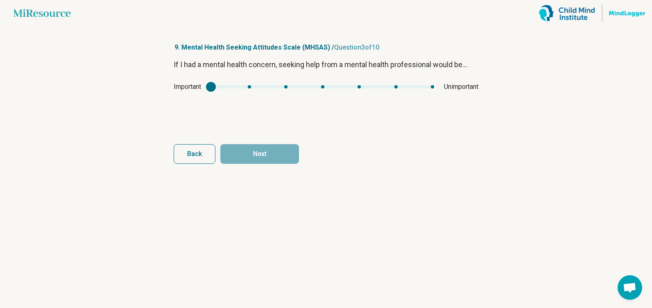
click at [239, 81] on div "If I had a mental health concern, seeking help from a mental health professiona…" at bounding box center [326, 93] width 305 height 69
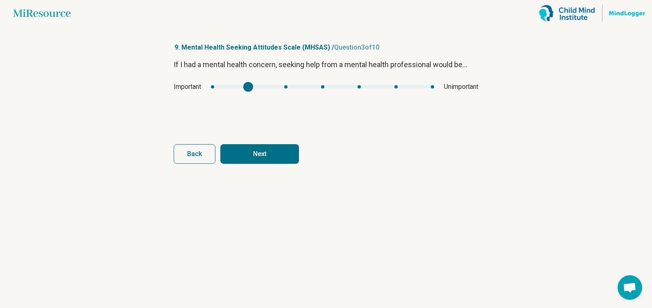
click at [232, 89] on div "Important Unimportant" at bounding box center [326, 87] width 305 height 10
type input "*"
click at [220, 88] on div "mhsas2" at bounding box center [322, 86] width 223 height 3
click at [282, 151] on button "Next" at bounding box center [259, 154] width 79 height 20
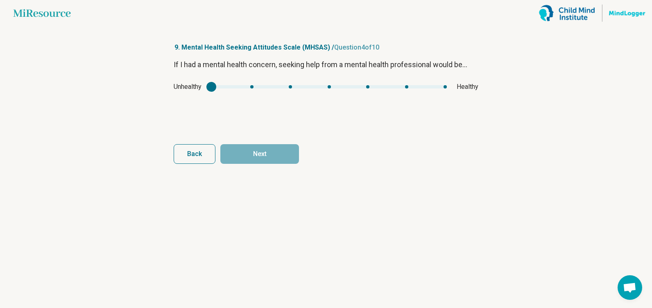
click at [447, 86] on div "Unhealthy Healthy" at bounding box center [326, 87] width 305 height 10
type input "*"
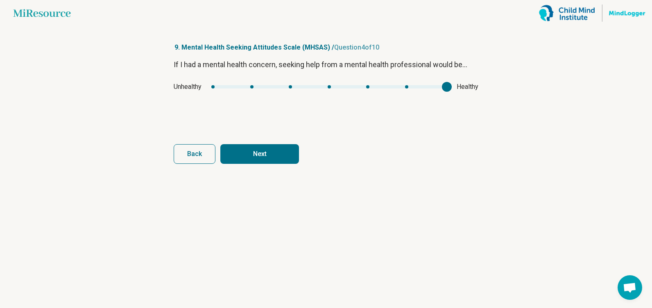
click at [442, 86] on div "mhsas3" at bounding box center [328, 86] width 235 height 3
click at [278, 157] on button "Next" at bounding box center [259, 154] width 79 height 20
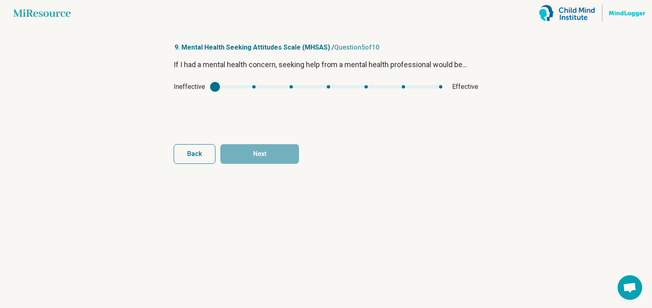
click at [442, 89] on div "Ineffective Effective" at bounding box center [326, 87] width 305 height 10
type input "*"
click at [439, 88] on div "mhsas4" at bounding box center [328, 86] width 227 height 3
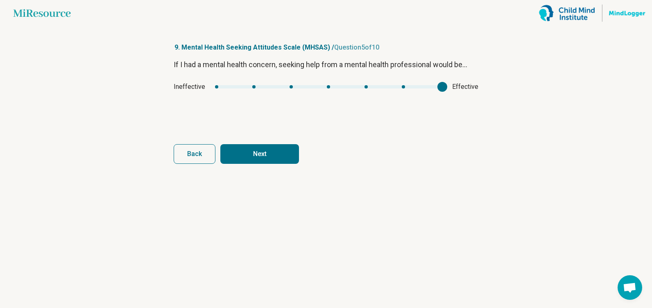
click at [279, 160] on button "Next" at bounding box center [259, 154] width 79 height 20
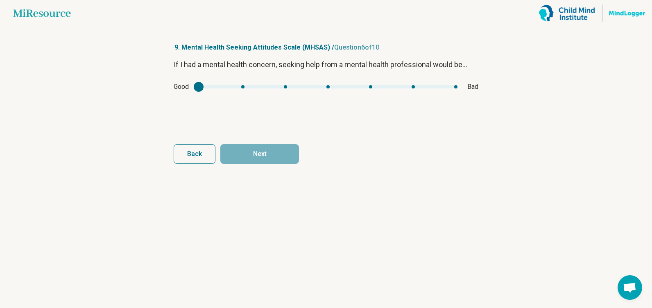
click at [247, 82] on div "Good Bad" at bounding box center [326, 87] width 305 height 10
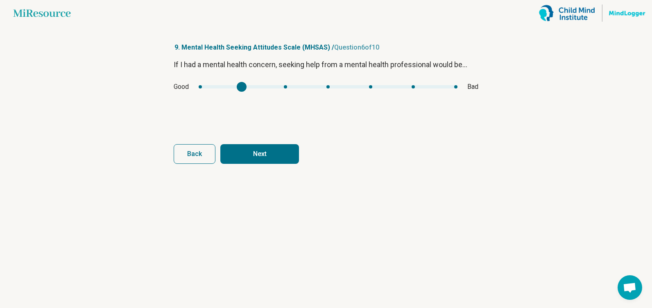
click at [246, 86] on div "mhsas5" at bounding box center [328, 86] width 259 height 3
type input "*"
click at [200, 87] on div "mhsas5" at bounding box center [328, 86] width 259 height 3
click at [270, 153] on button "Next" at bounding box center [259, 154] width 79 height 20
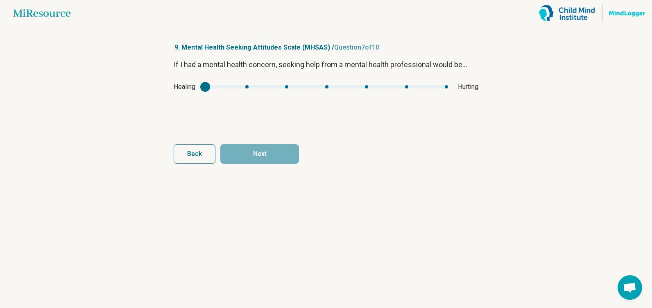
click at [243, 88] on div "mhsas6" at bounding box center [326, 86] width 243 height 3
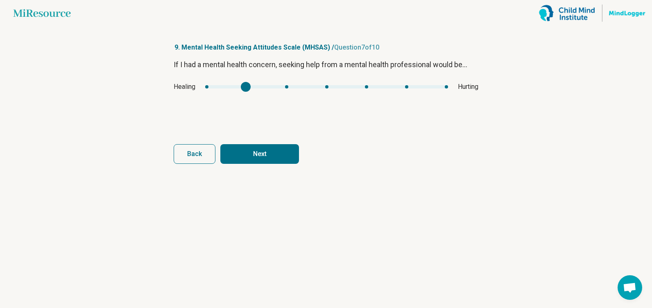
type input "*"
click at [220, 86] on div "mhsas6" at bounding box center [326, 86] width 243 height 3
click at [281, 169] on article "9. Mental Health Seeking Attitudes Scale (MHSAS) / Question 7 of 10 If I had a …" at bounding box center [326, 167] width 331 height 282
click at [272, 150] on button "Next" at bounding box center [259, 154] width 79 height 20
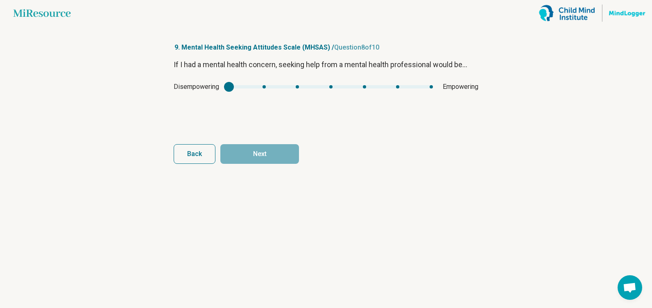
type input "*"
click at [431, 86] on div "mhsas7" at bounding box center [331, 86] width 204 height 3
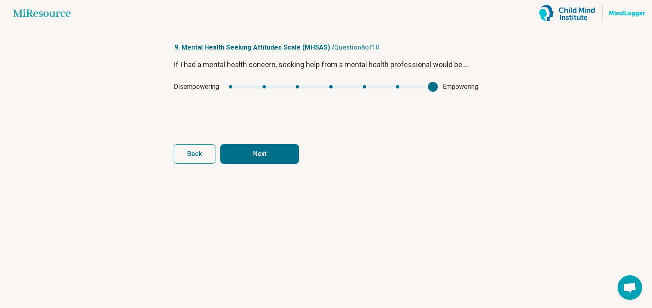
click at [287, 156] on button "Next" at bounding box center [259, 154] width 79 height 20
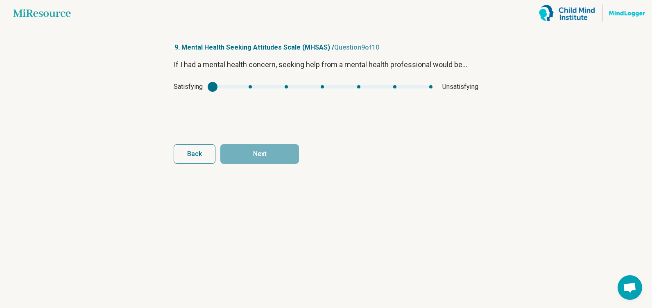
click at [233, 92] on div "If I had a mental health concern, seeking help from a mental health professiona…" at bounding box center [326, 93] width 305 height 69
click at [225, 88] on div "mhsas8" at bounding box center [323, 86] width 220 height 3
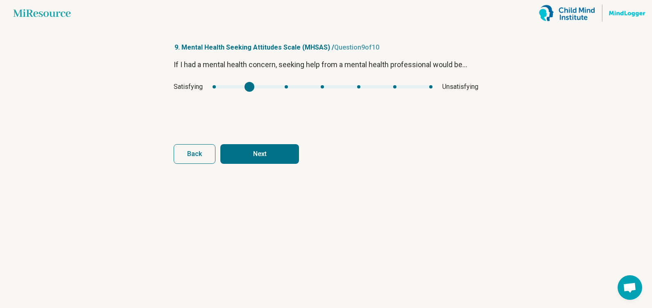
click at [239, 87] on div "mhsas8" at bounding box center [323, 86] width 220 height 3
type input "*"
click at [218, 88] on div "mhsas8" at bounding box center [323, 86] width 220 height 3
click at [282, 155] on button "Next" at bounding box center [259, 154] width 79 height 20
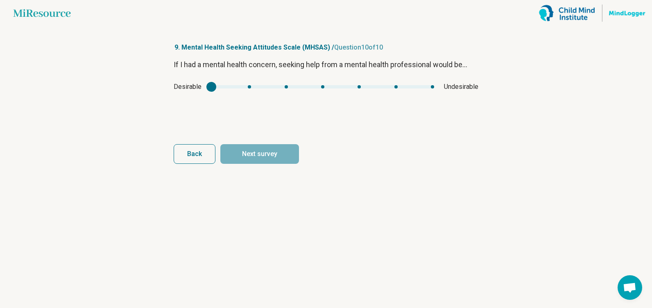
click at [252, 88] on div "Desirable Undesirable" at bounding box center [326, 87] width 305 height 10
click at [246, 84] on div "Desirable Undesirable" at bounding box center [326, 87] width 305 height 10
click at [246, 85] on div "Desirable Undesirable" at bounding box center [326, 87] width 305 height 10
click at [247, 85] on div "mhsas9" at bounding box center [322, 86] width 223 height 3
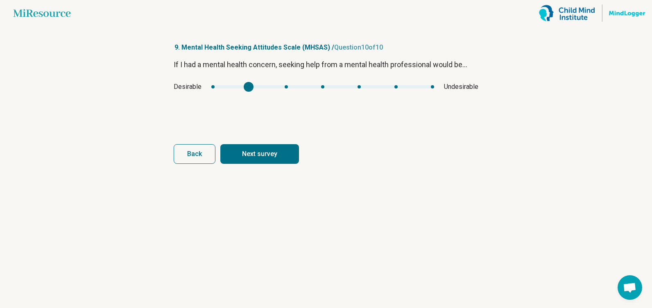
type input "*"
click at [220, 87] on div "mhsas9" at bounding box center [322, 86] width 223 height 3
click at [281, 158] on button "Next survey" at bounding box center [259, 154] width 79 height 20
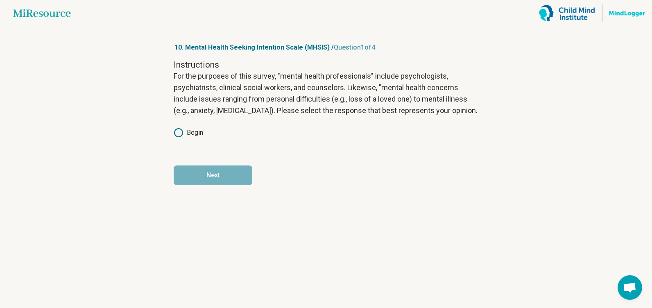
click at [198, 130] on label "Begin" at bounding box center [188, 133] width 29 height 10
click at [217, 169] on button "Next" at bounding box center [213, 175] width 79 height 20
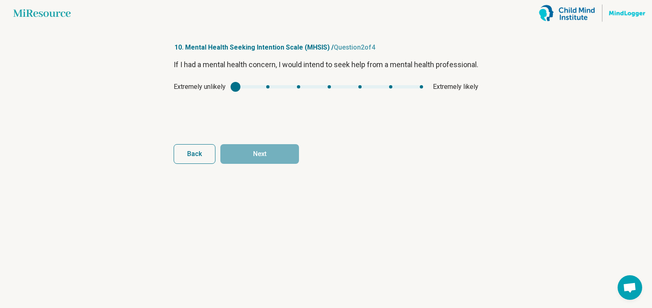
click at [414, 93] on div "If I had a mental health concern, I would intend to seek help from a mental hea…" at bounding box center [326, 93] width 305 height 69
click at [418, 92] on div "Extremely unlikely Extremely likely" at bounding box center [326, 87] width 305 height 10
type input "*"
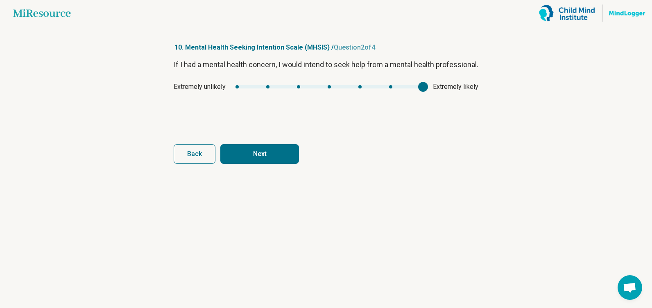
click at [420, 88] on div "mhsis1" at bounding box center [329, 86] width 188 height 3
click at [261, 154] on button "Next" at bounding box center [259, 154] width 79 height 20
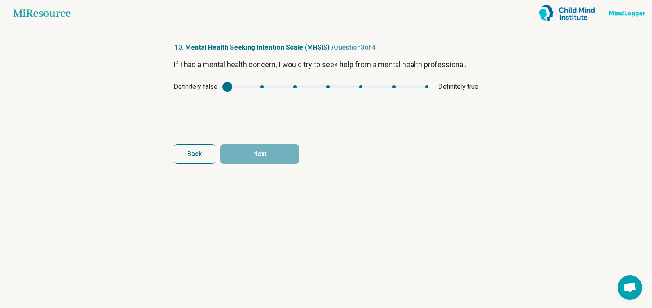
click at [425, 84] on div "Definitely false Definitely true" at bounding box center [326, 87] width 305 height 10
type input "*"
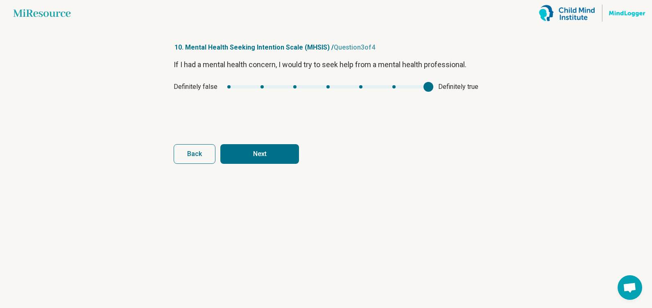
click at [427, 88] on div "mhsis2" at bounding box center [327, 86] width 201 height 3
click at [294, 152] on button "Next" at bounding box center [259, 154] width 79 height 20
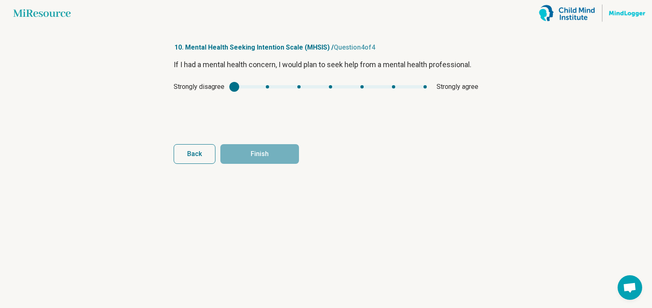
click at [419, 87] on div "mhsis3" at bounding box center [330, 86] width 192 height 3
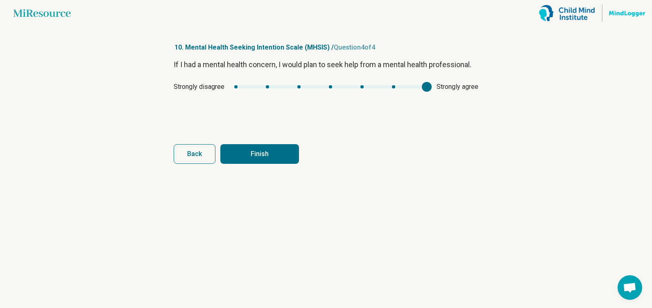
click at [275, 152] on button "Finish" at bounding box center [259, 154] width 79 height 20
type input "*"
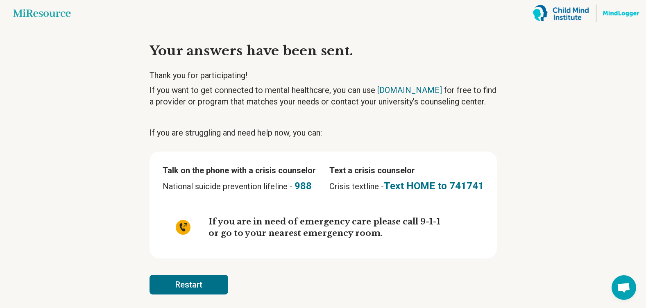
scroll to position [3, 0]
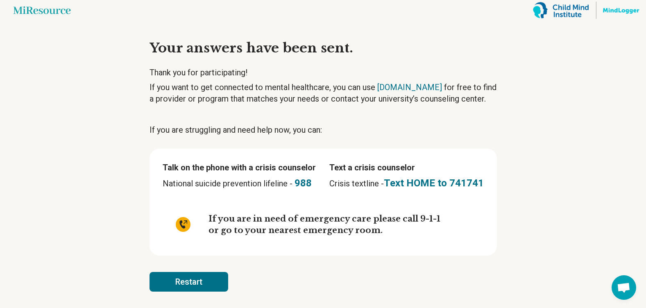
click at [320, 111] on article "Your answers have been sent. Thank you for participating! If you want to get co…" at bounding box center [323, 165] width 374 height 285
